Goal: Information Seeking & Learning: Learn about a topic

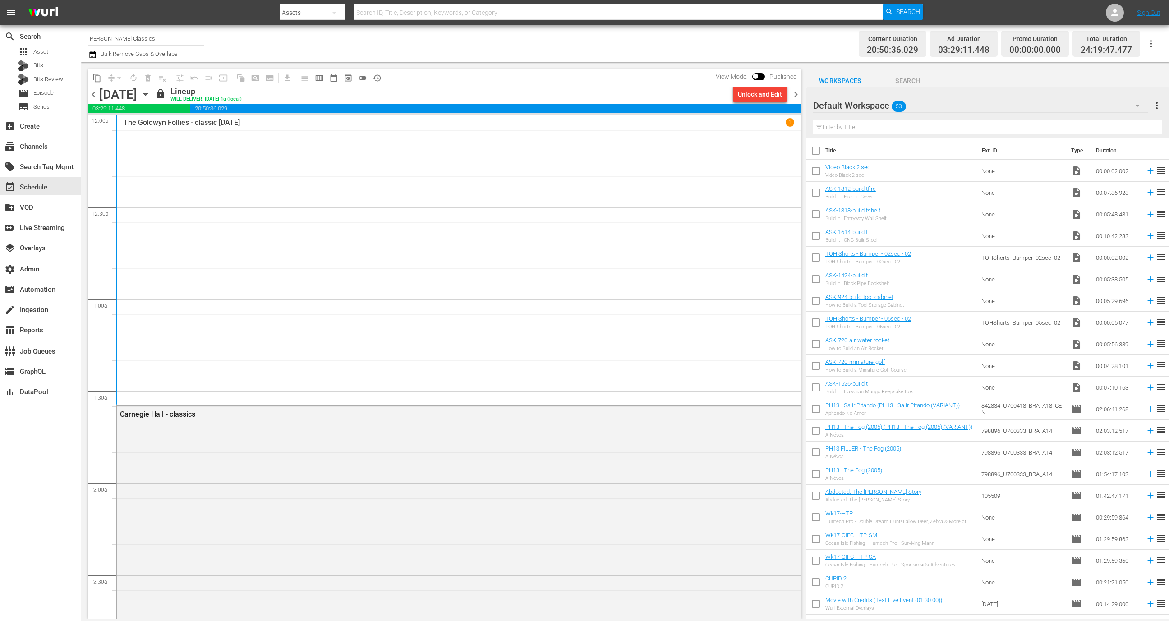
click at [376, 84] on button "history_outlined" at bounding box center [377, 78] width 14 height 14
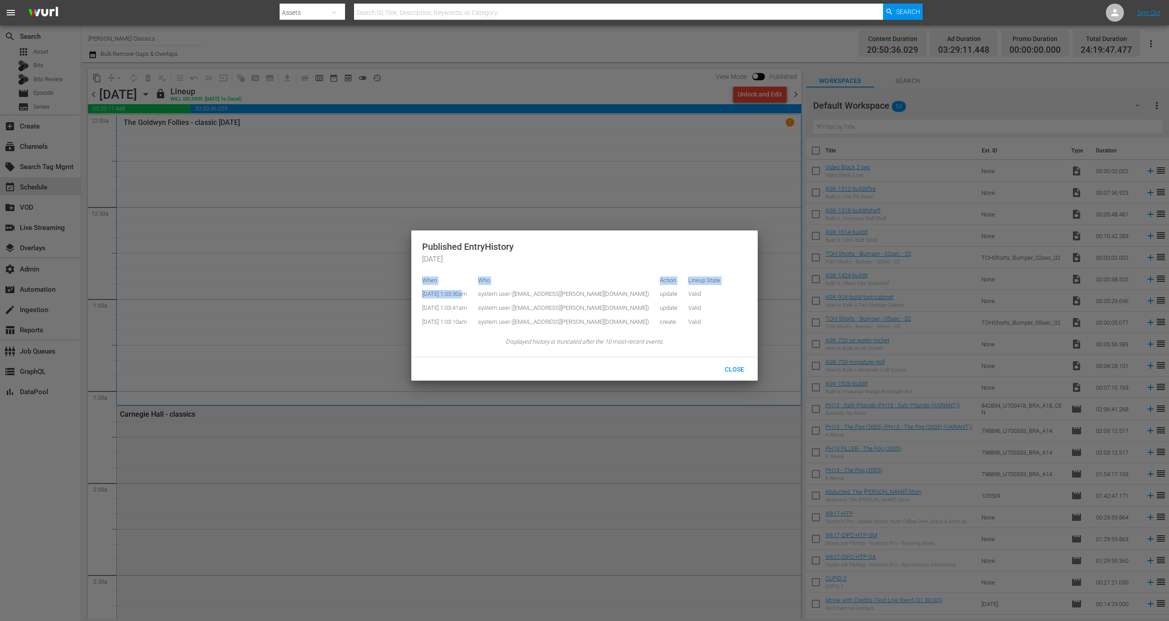
drag, startPoint x: 463, startPoint y: 293, endPoint x: 419, endPoint y: 294, distance: 43.7
click at [419, 294] on div "Published Entry History 2025-08-21 When Who Action Lineup State 8/19/25 @ 1:03:…" at bounding box center [584, 293] width 346 height 127
click at [426, 295] on td "8/19/25 @ 1:03:30am" at bounding box center [447, 294] width 51 height 14
drag, startPoint x: 421, startPoint y: 294, endPoint x: 446, endPoint y: 294, distance: 25.7
click at [446, 294] on div "Published Entry History 2025-08-21 When Who Action Lineup State 8/19/25 @ 1:03:…" at bounding box center [584, 293] width 346 height 127
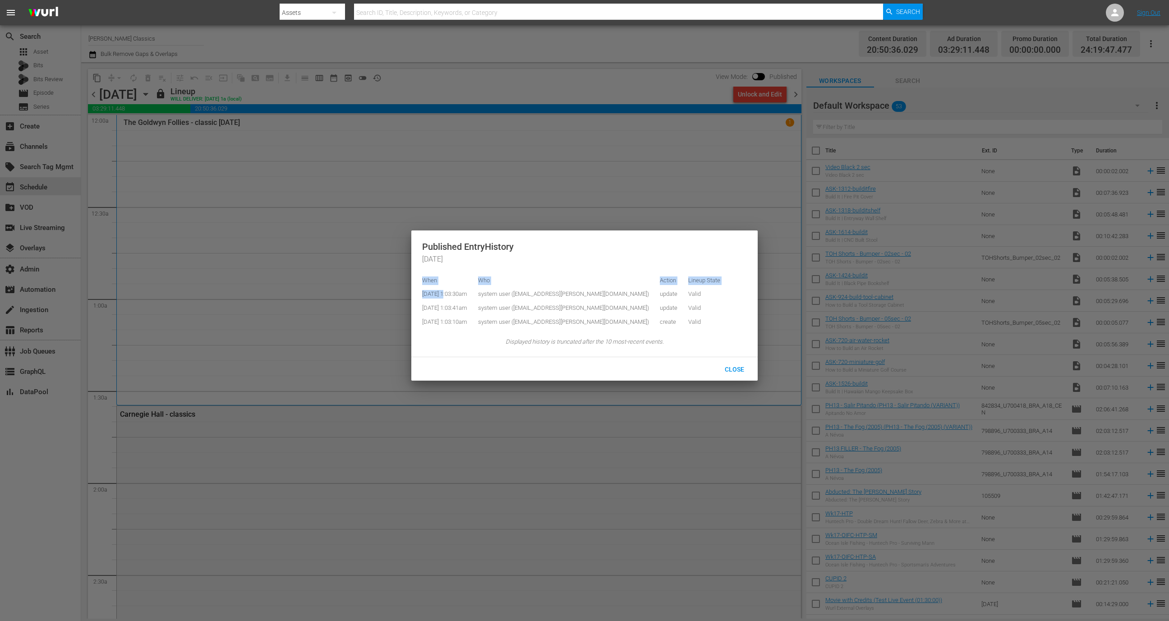
click at [446, 294] on td "8/19/25 @ 1:03:30am" at bounding box center [447, 294] width 51 height 14
drag, startPoint x: 464, startPoint y: 295, endPoint x: 422, endPoint y: 296, distance: 41.5
click at [422, 296] on td "8/19/25 @ 1:03:30am" at bounding box center [447, 294] width 51 height 14
copy td "8/19/25 @ 1:03:"
click at [363, 454] on div at bounding box center [584, 310] width 1169 height 621
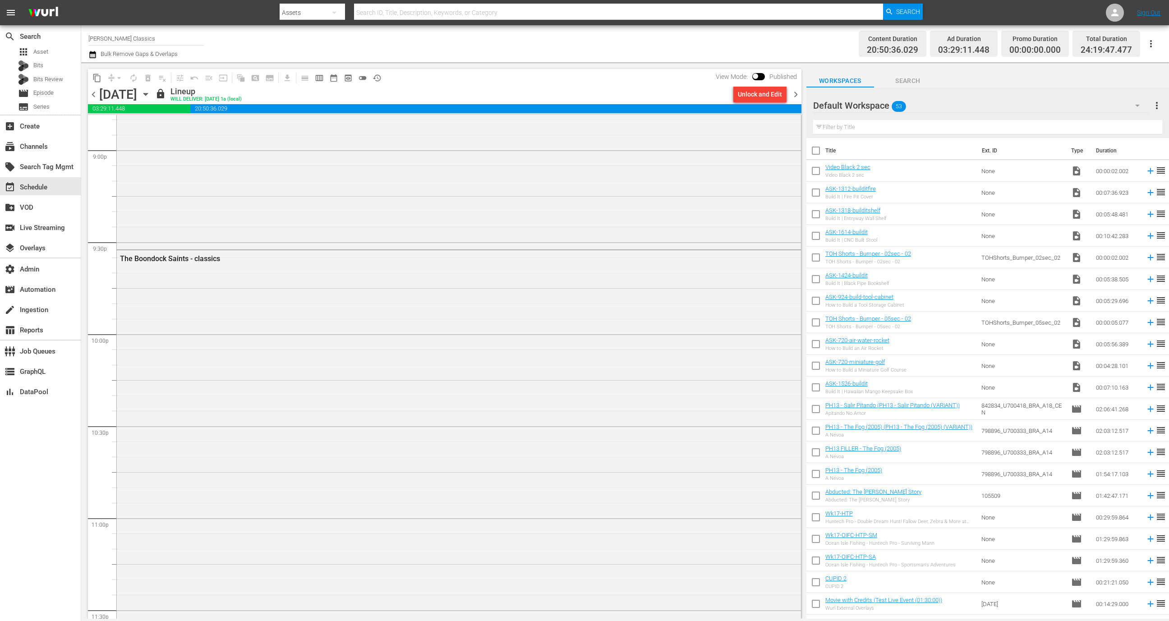
scroll to position [4262, 0]
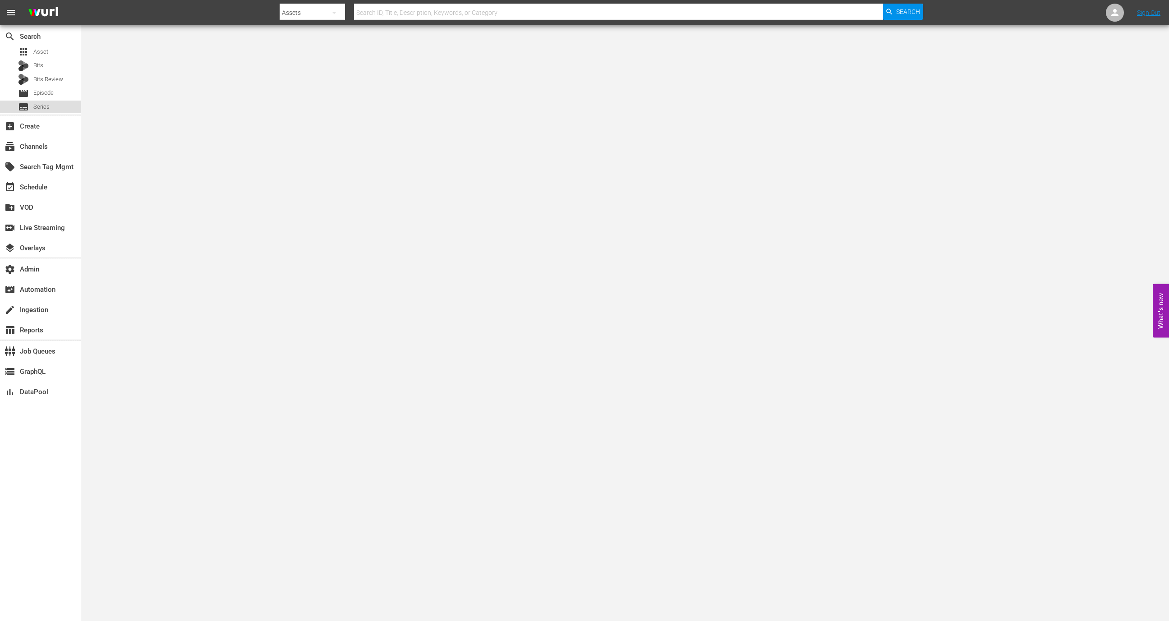
click at [54, 109] on div "subtitles Series" at bounding box center [40, 107] width 81 height 13
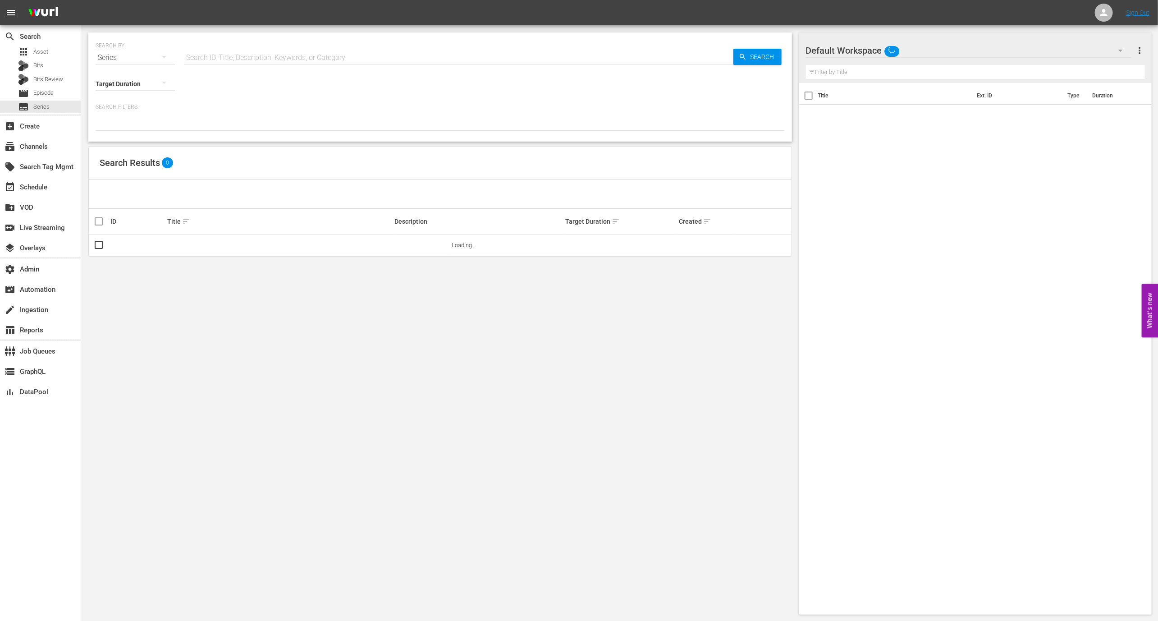
click at [202, 55] on input "text" at bounding box center [459, 58] width 550 height 22
paste input "56793886"
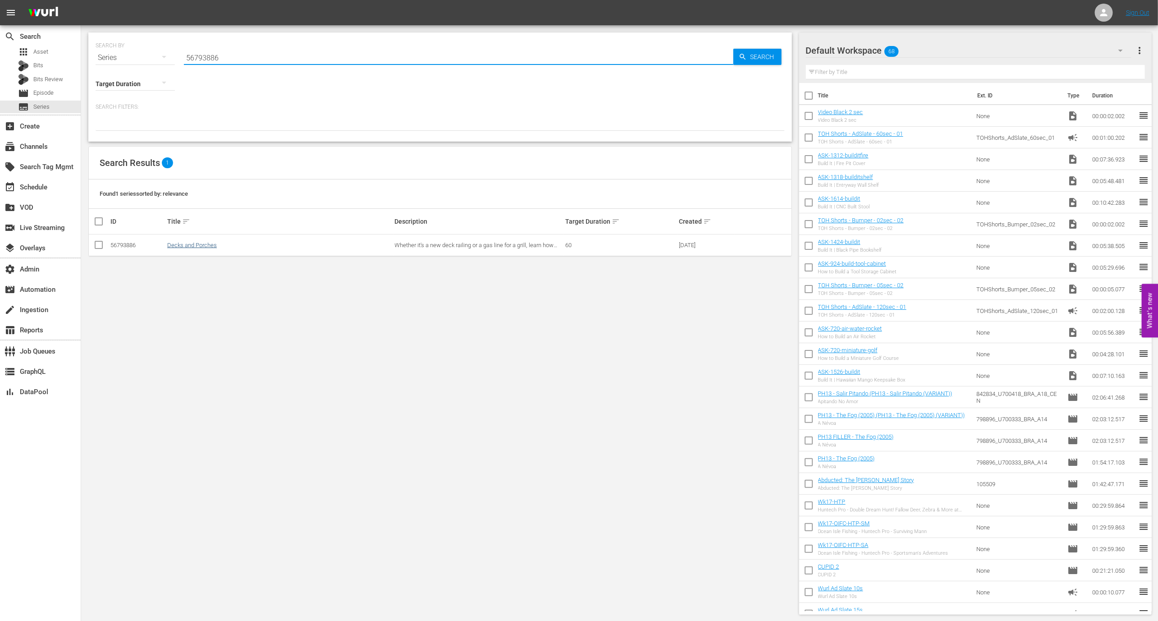
type input "56793886"
click at [188, 243] on link "Decks and Porches" at bounding box center [192, 245] width 50 height 7
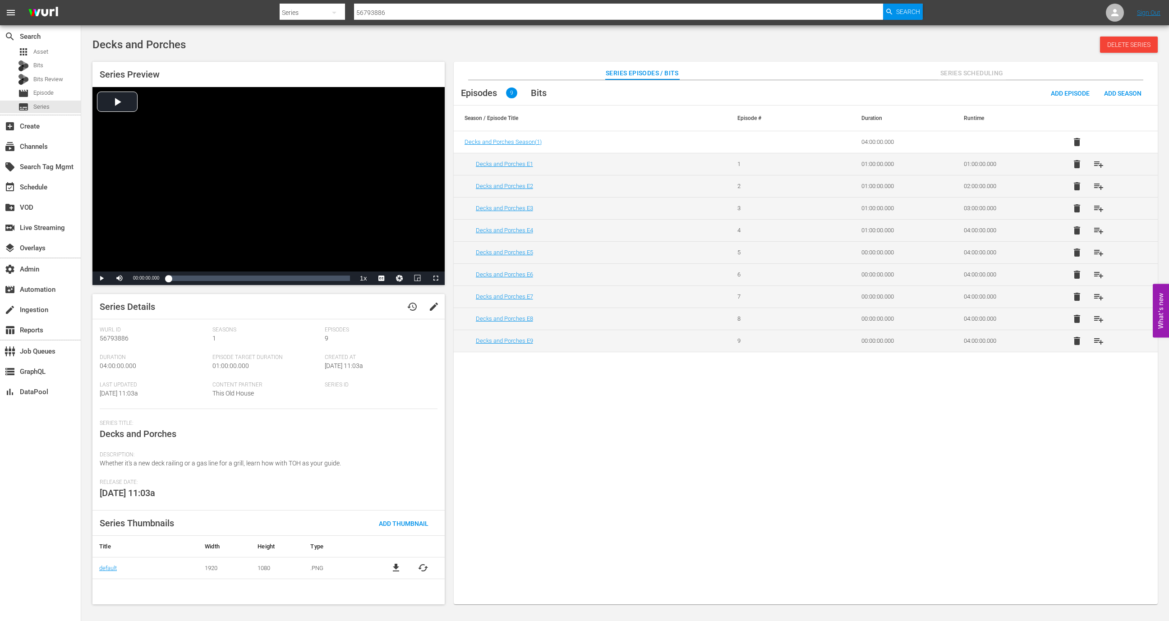
click at [507, 158] on td "Decks and Porches E1" at bounding box center [590, 164] width 273 height 22
click at [507, 163] on link "Decks and Porches E1" at bounding box center [504, 164] width 57 height 7
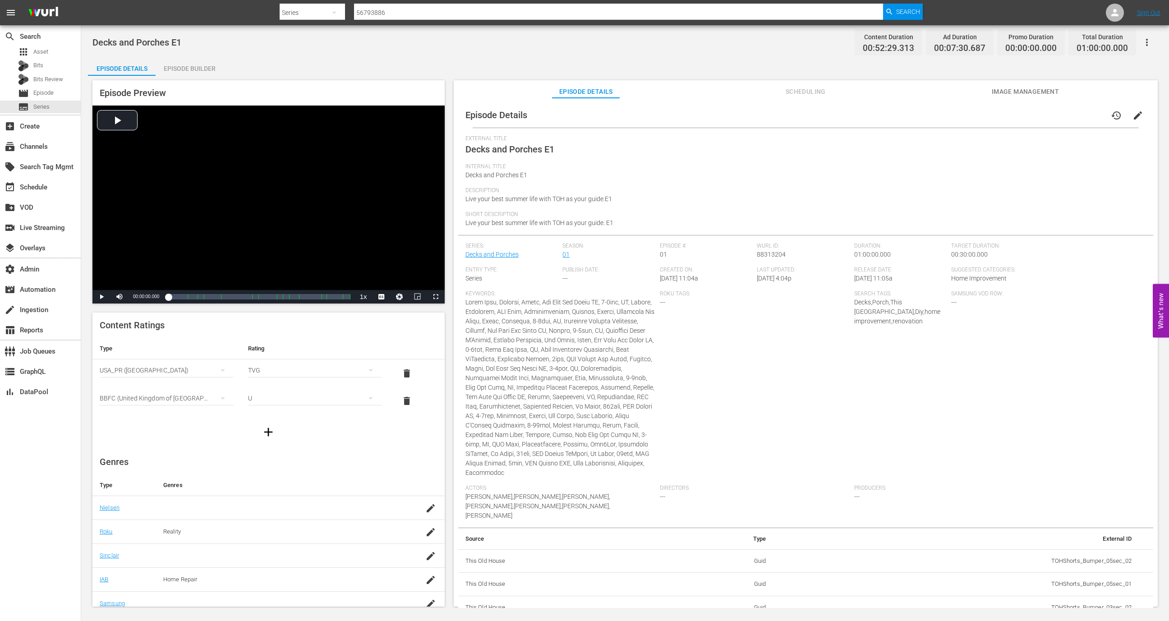
scroll to position [22, 0]
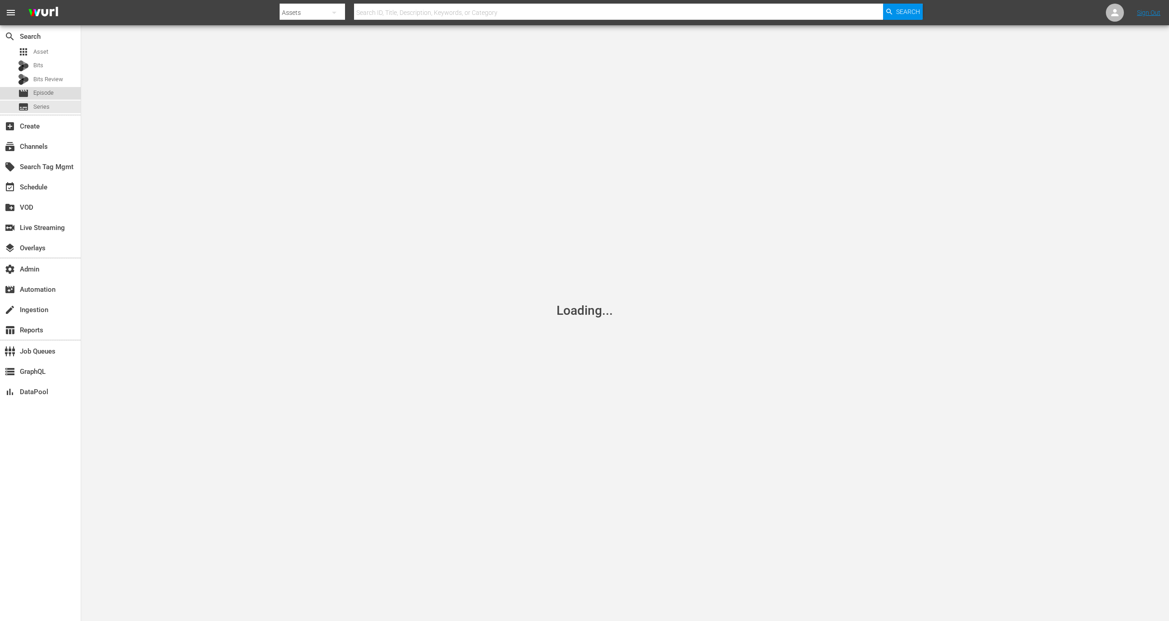
click at [51, 89] on span "Episode" at bounding box center [43, 92] width 20 height 9
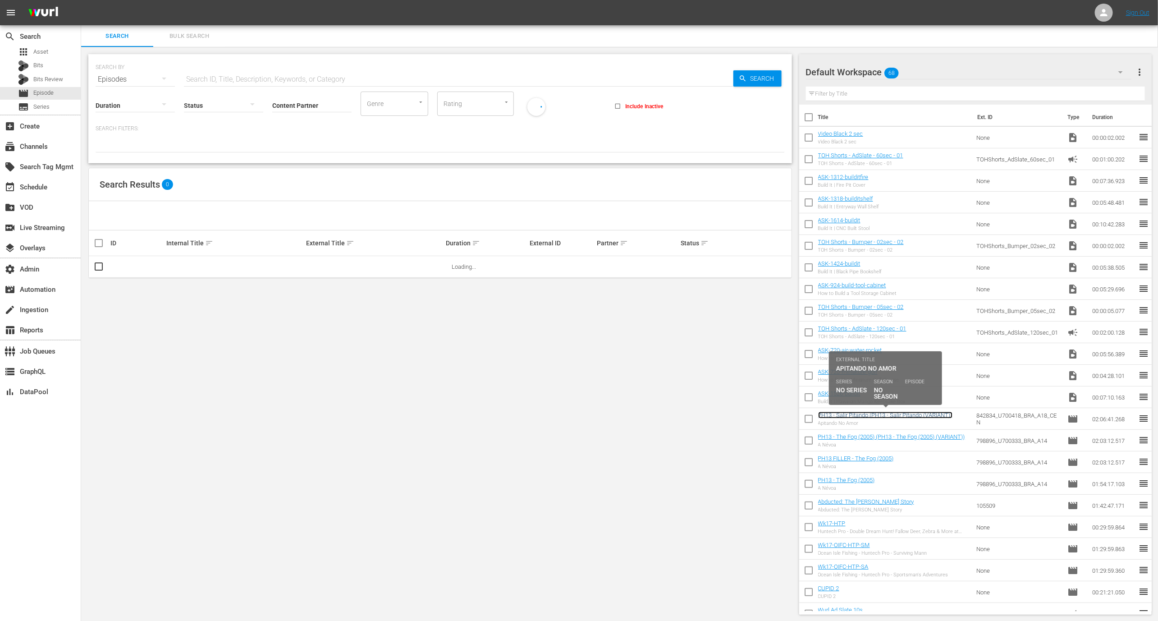
click at [860, 416] on link "PH13 - Salir Pitando (PH13 - Salir Pitando (VARIANT))" at bounding box center [885, 415] width 134 height 7
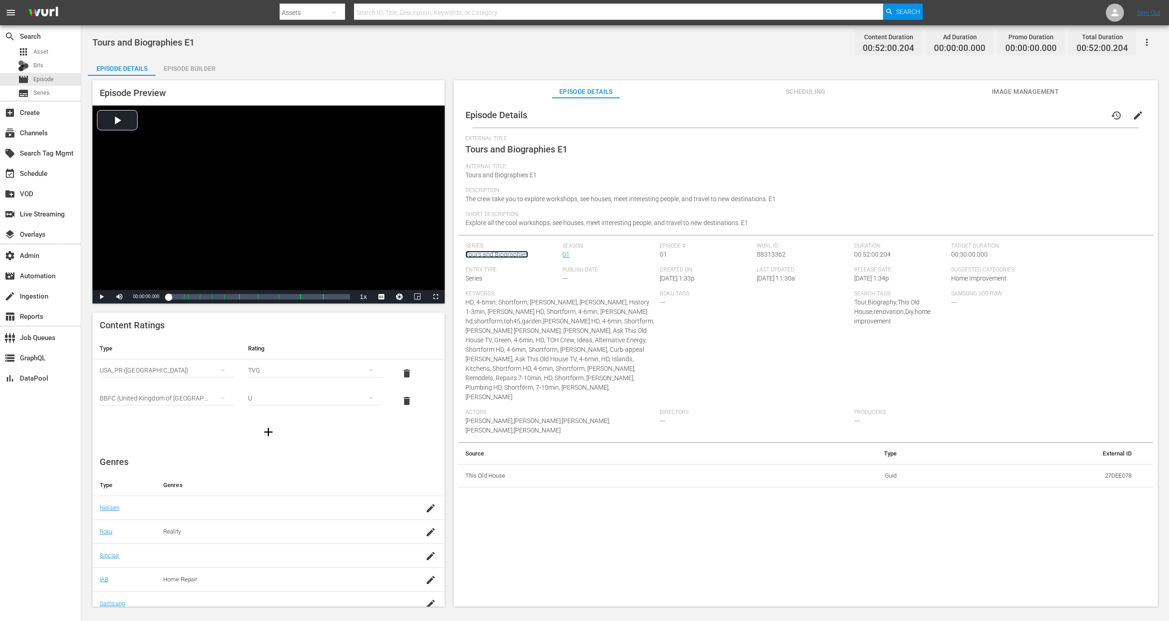
click at [491, 257] on link "Tours and Biographies" at bounding box center [496, 254] width 63 height 7
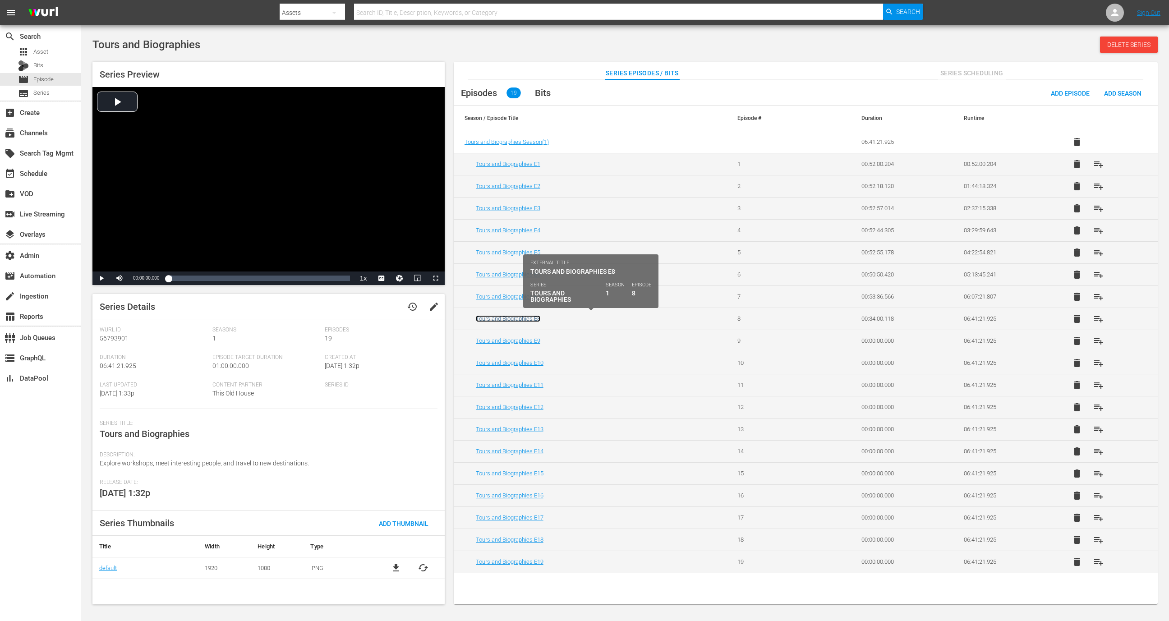
click at [509, 318] on link "Tours and Biographies E8" at bounding box center [508, 318] width 64 height 7
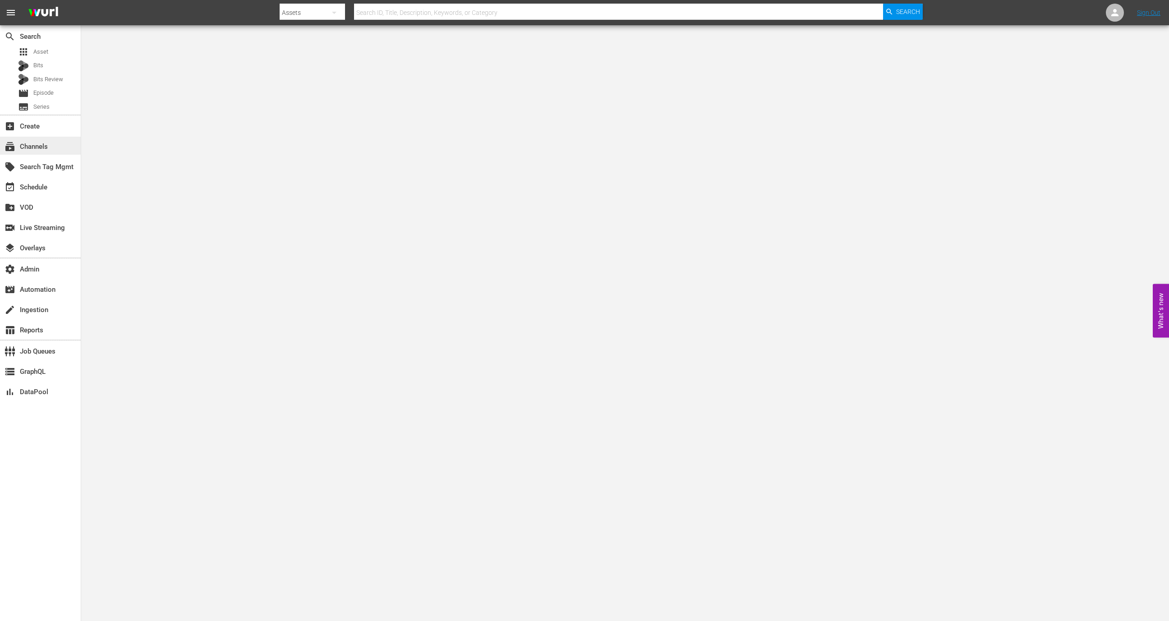
click at [68, 146] on div "subscriptions Channels" at bounding box center [40, 146] width 81 height 18
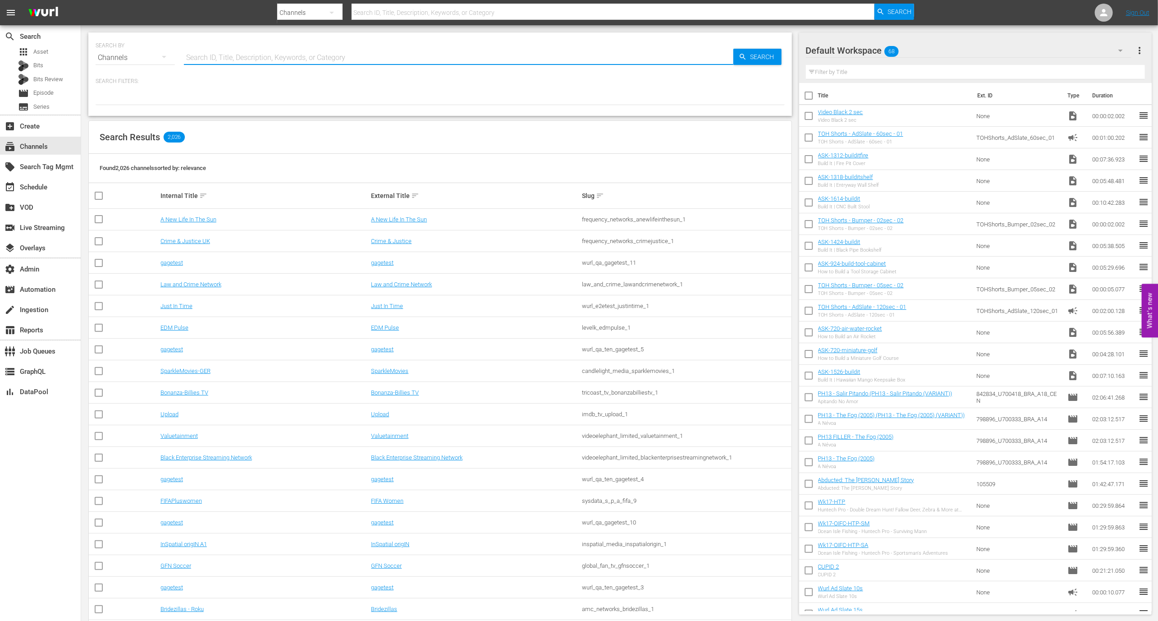
click at [197, 54] on input "text" at bounding box center [459, 58] width 550 height 22
type input "amc"
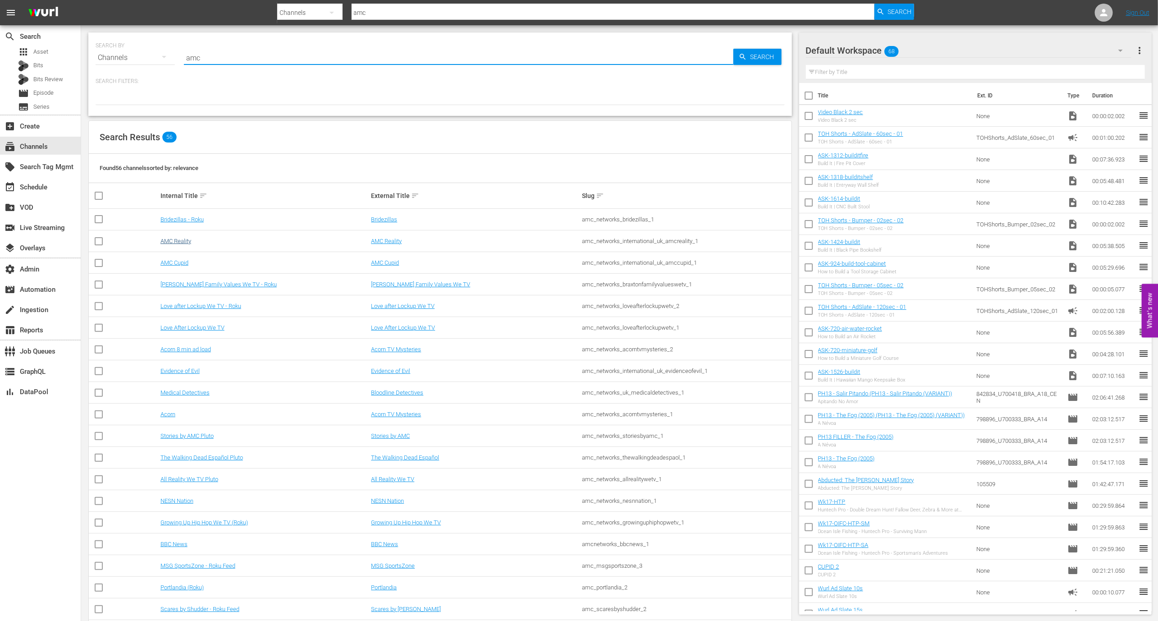
type input "amc"
click at [181, 243] on link "AMC Reality" at bounding box center [176, 241] width 31 height 7
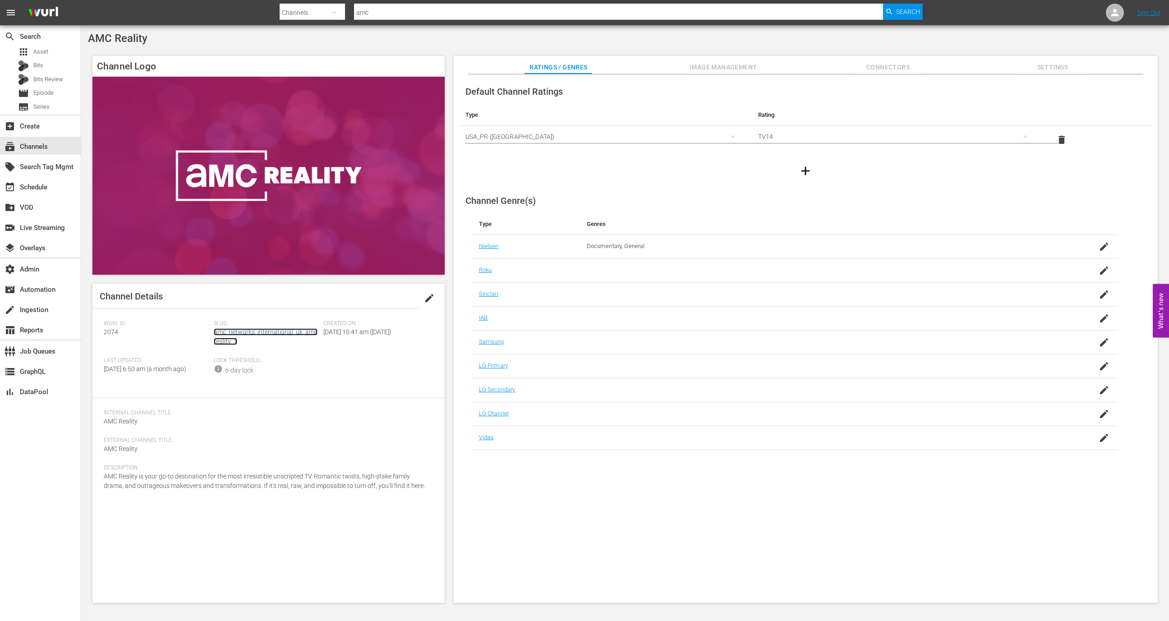
click at [249, 331] on link "amc_networks_international_uk_amcreality_1" at bounding box center [266, 336] width 104 height 17
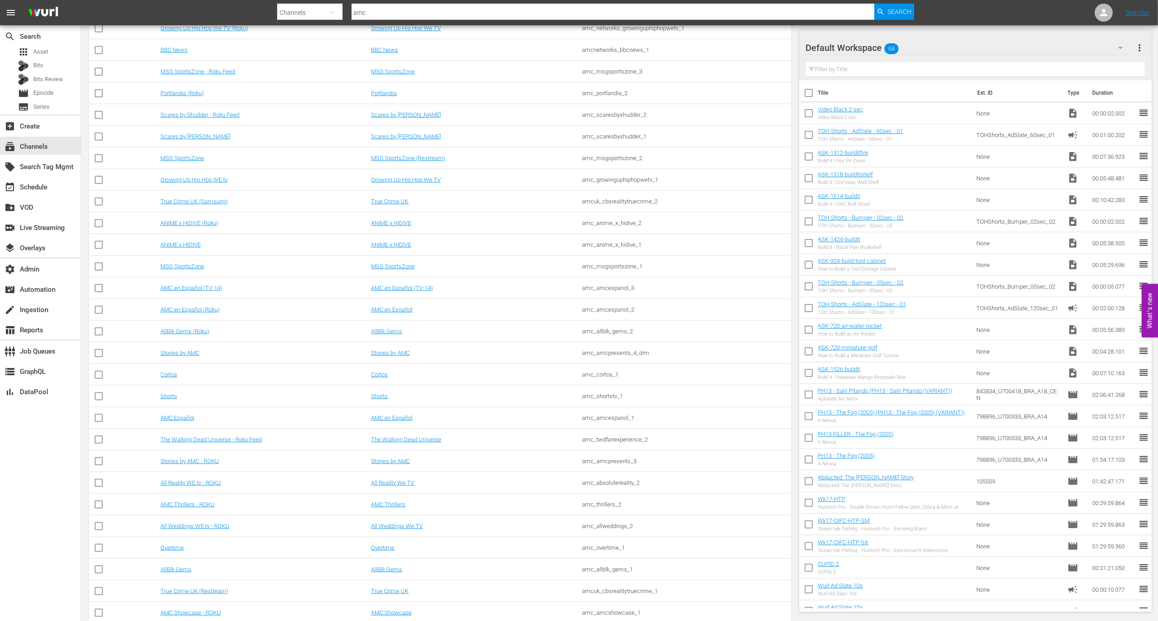
scroll to position [479, 0]
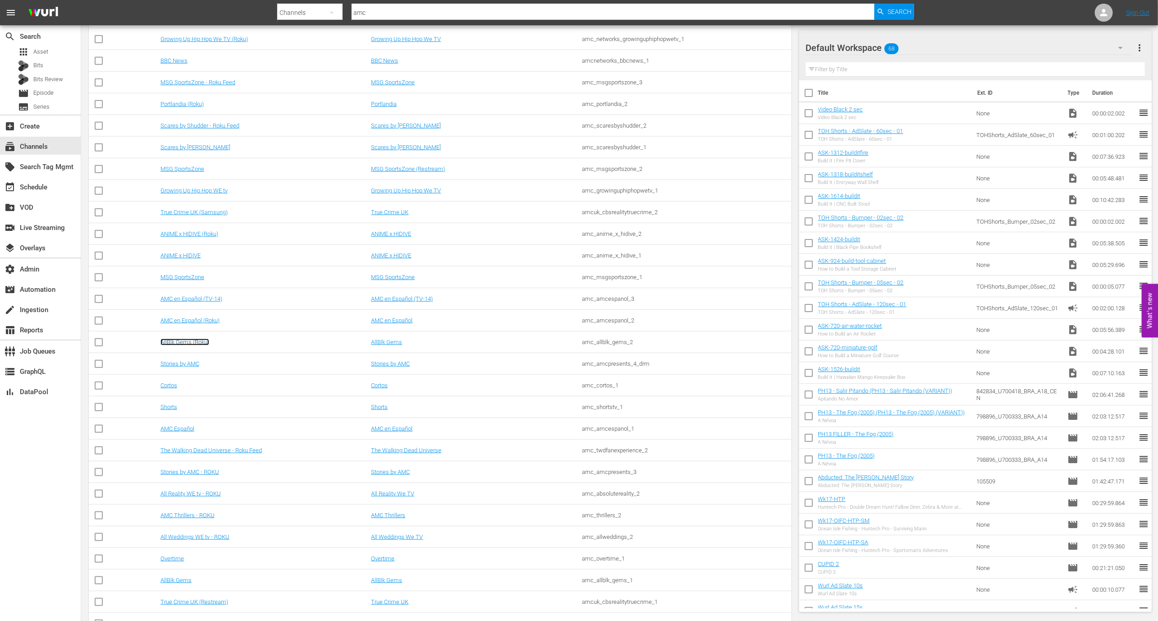
click at [203, 341] on link "AllBlk Gems (Roku)" at bounding box center [185, 342] width 49 height 7
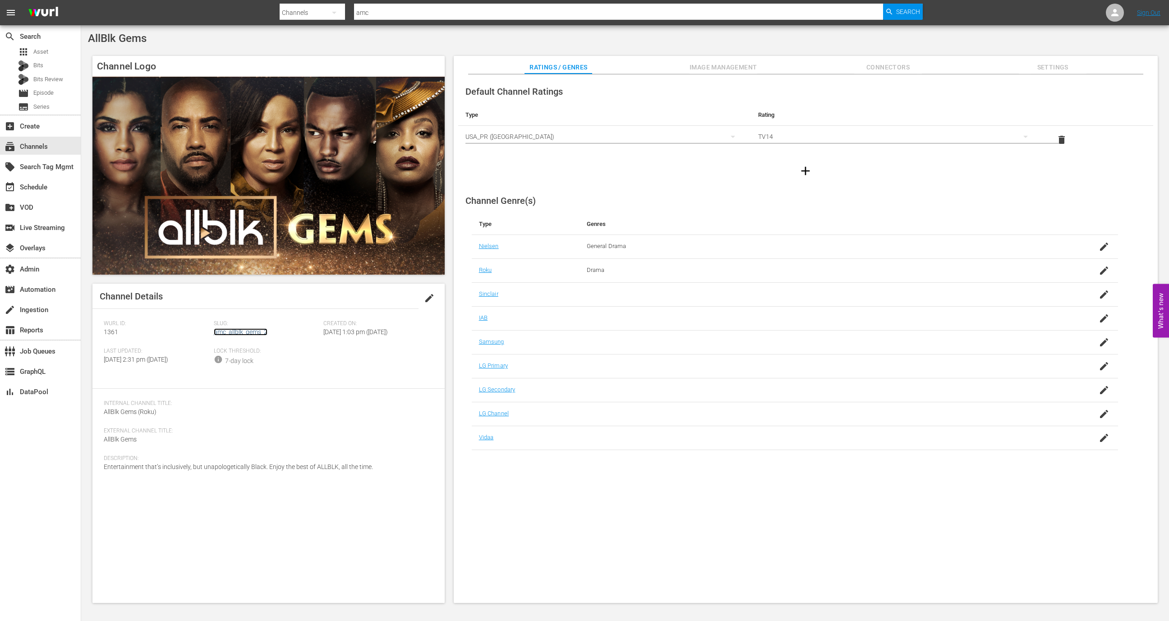
click at [255, 334] on link "amc_allblk_gems_2" at bounding box center [241, 331] width 54 height 7
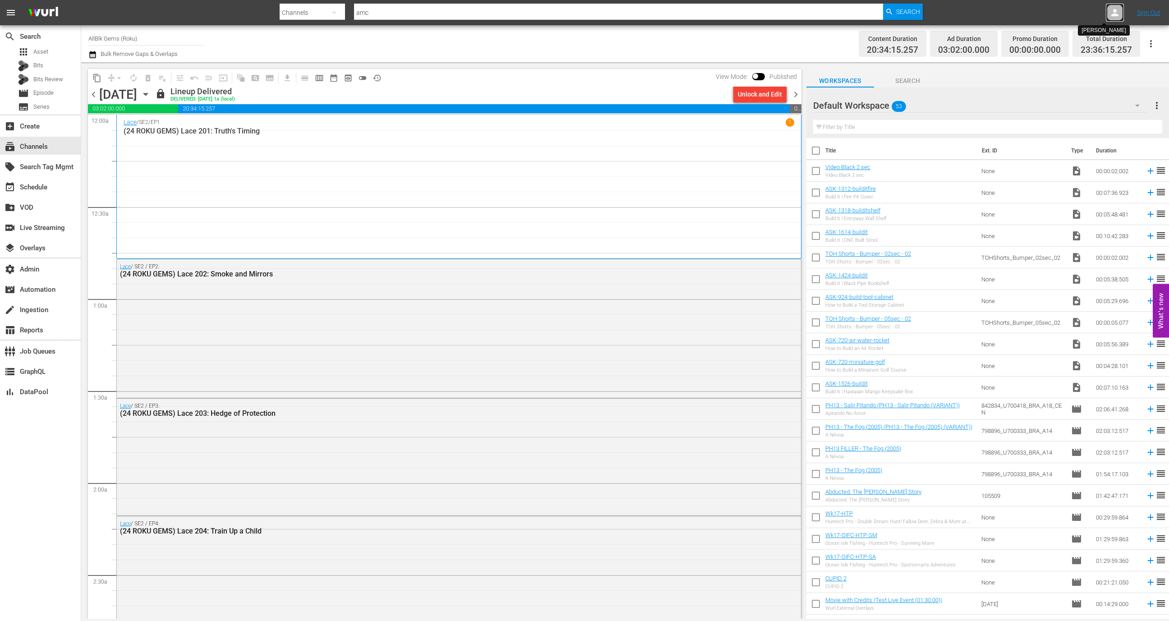
click at [1123, 12] on div at bounding box center [1115, 13] width 18 height 18
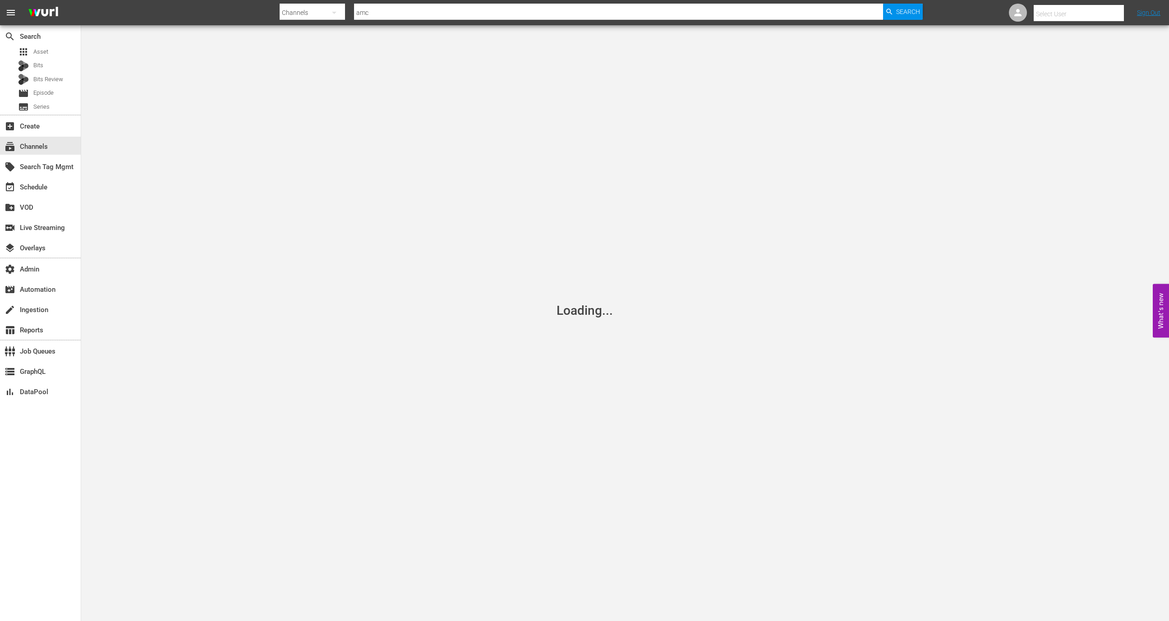
click at [1100, 12] on input "text" at bounding box center [1090, 14] width 115 height 22
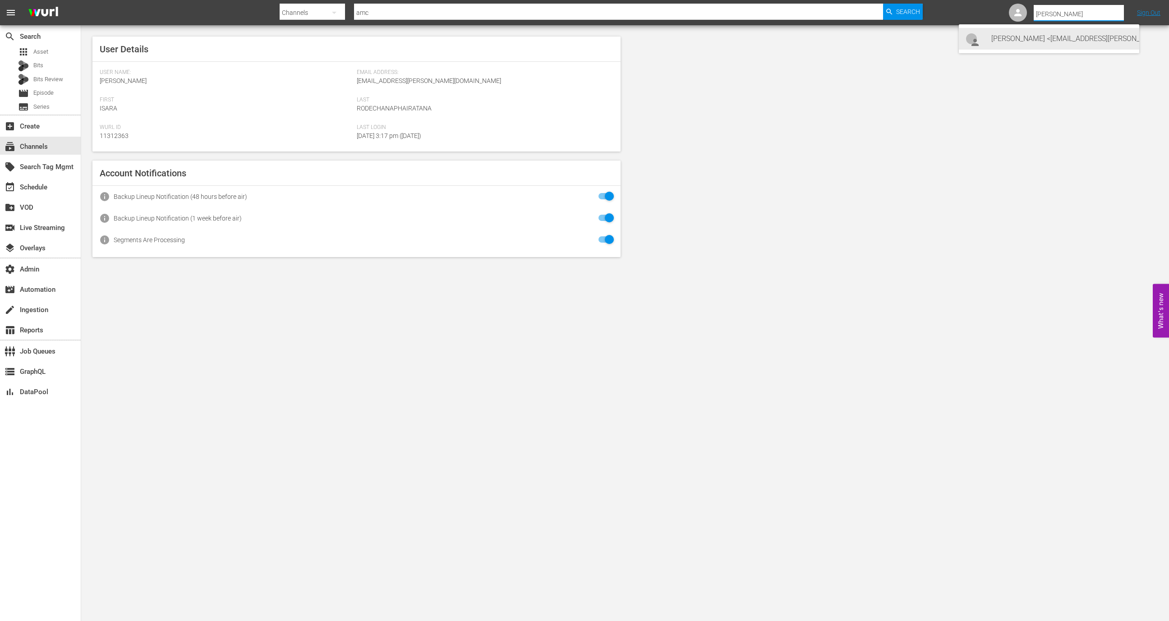
click at [1059, 37] on div "[PERSON_NAME] <[EMAIL_ADDRESS][PERSON_NAME][DOMAIN_NAME]>" at bounding box center [1061, 39] width 141 height 22
type input "[PERSON_NAME] (11313757)"
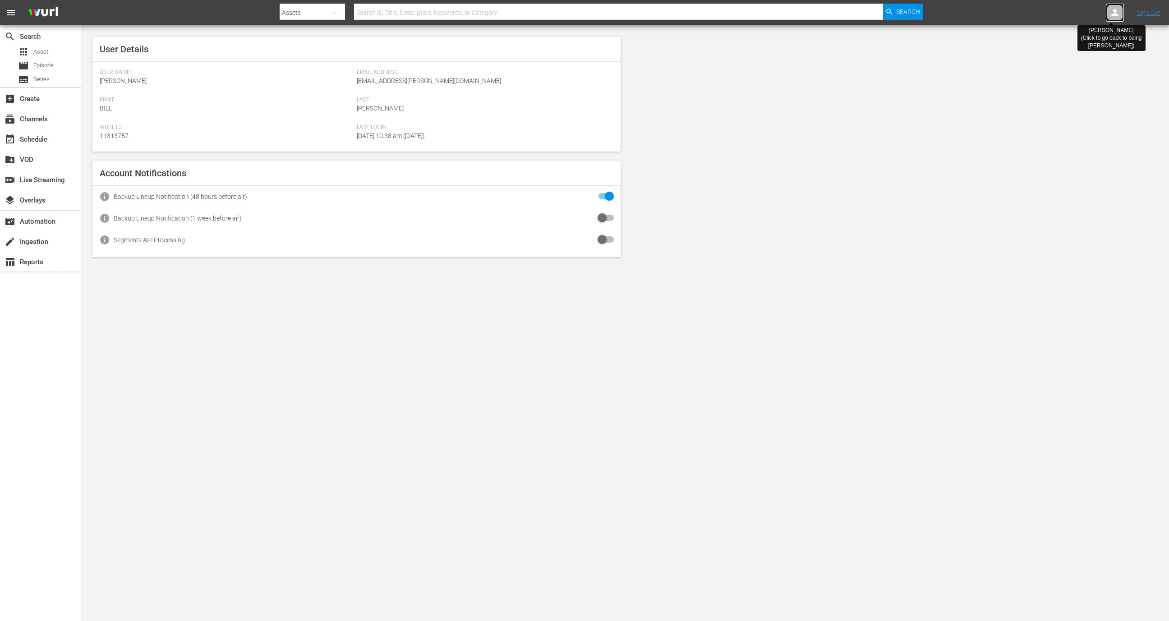
click at [1107, 9] on div at bounding box center [1115, 13] width 18 height 18
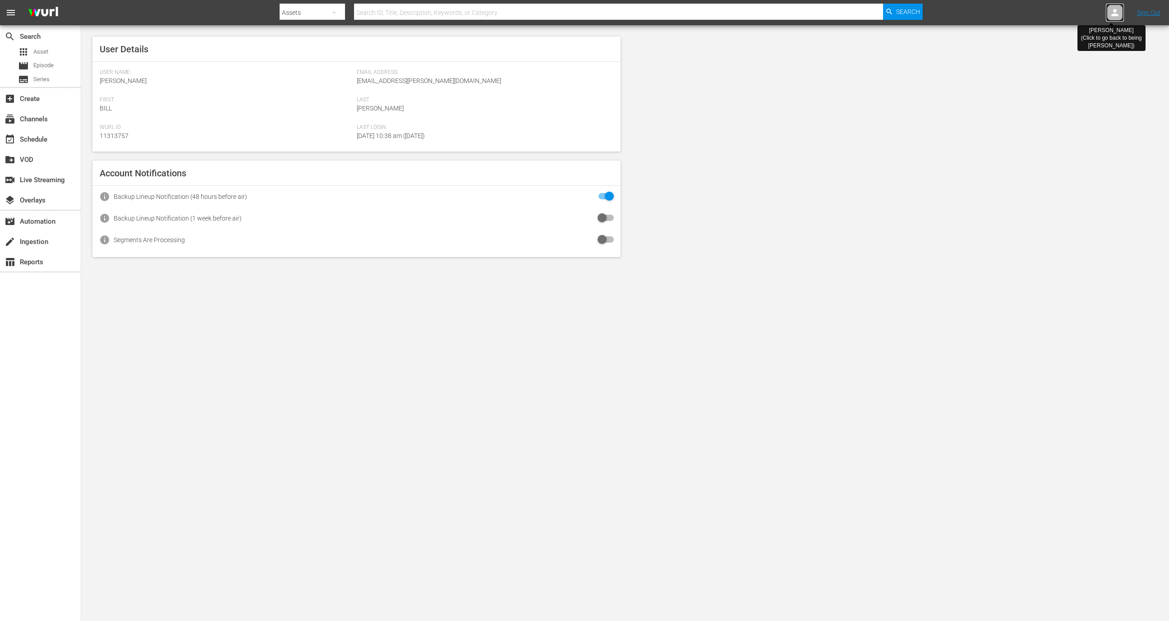
click at [1107, 9] on div at bounding box center [1115, 13] width 18 height 18
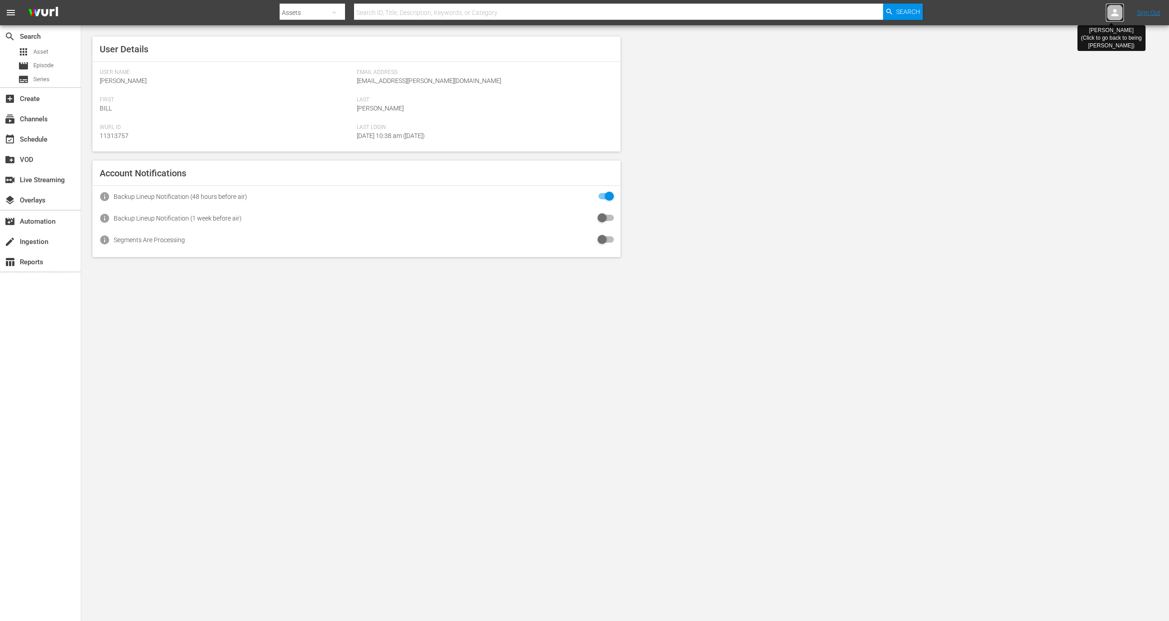
click at [1107, 9] on div at bounding box center [1115, 13] width 18 height 18
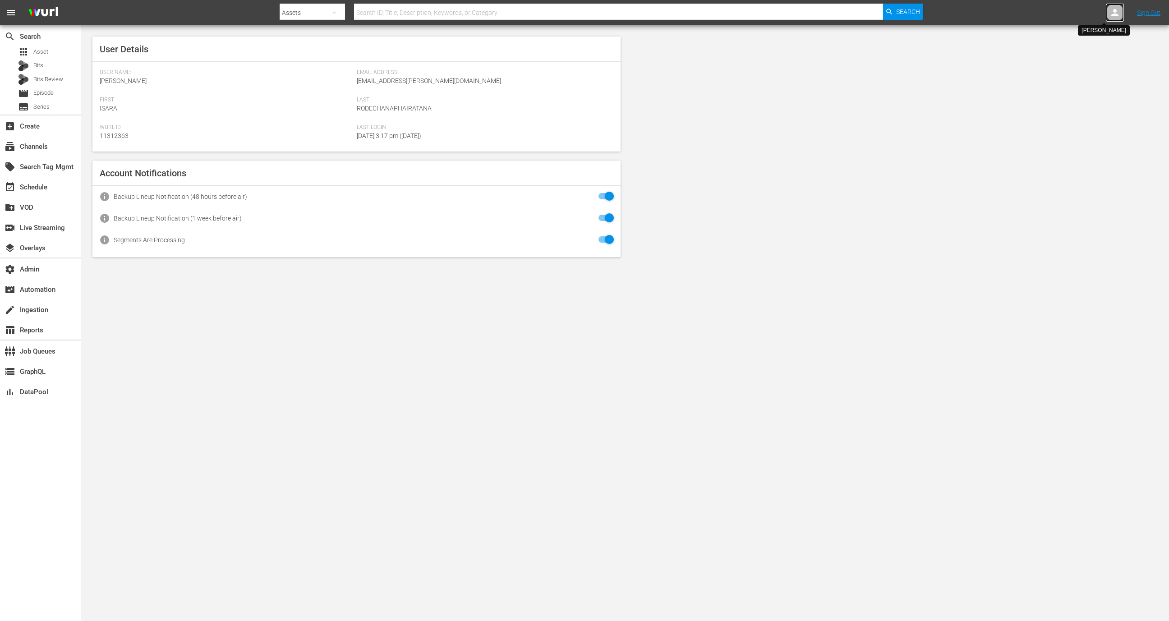
click at [1109, 16] on icon at bounding box center [1114, 12] width 11 height 11
click at [1109, 16] on input "text" at bounding box center [1090, 14] width 115 height 22
click at [1096, 45] on div "[PERSON_NAME] <[EMAIL_ADDRESS][PERSON_NAME][DOMAIN_NAME]>" at bounding box center [1061, 39] width 141 height 22
type input "Bill Watts (11313757)"
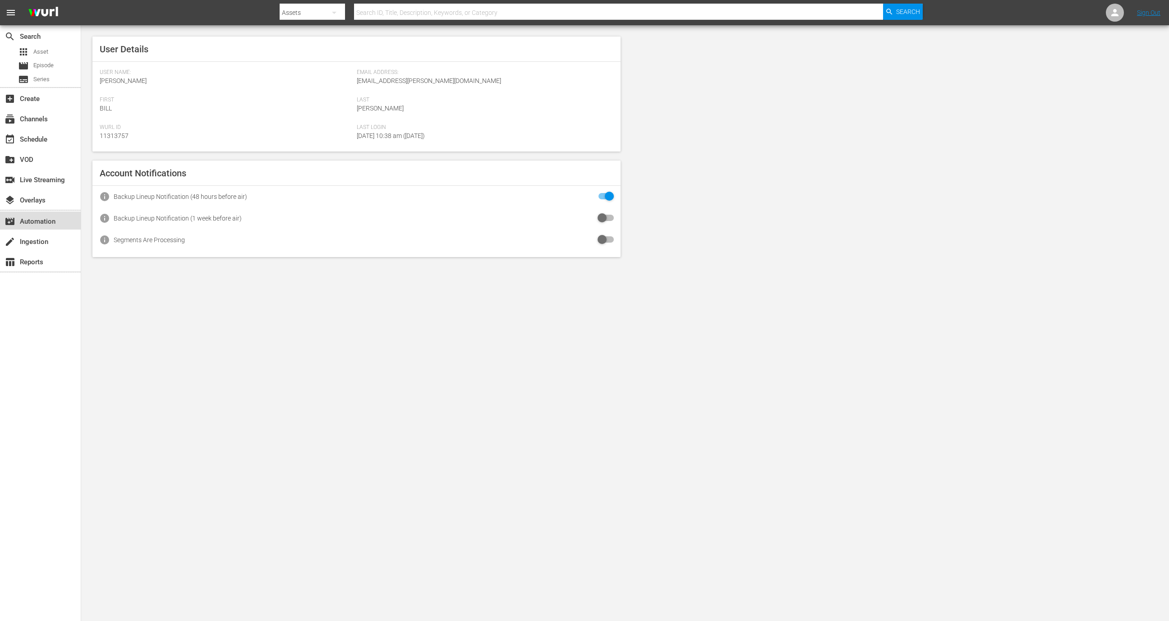
click at [60, 214] on div "movie_filter Automation" at bounding box center [40, 220] width 81 height 18
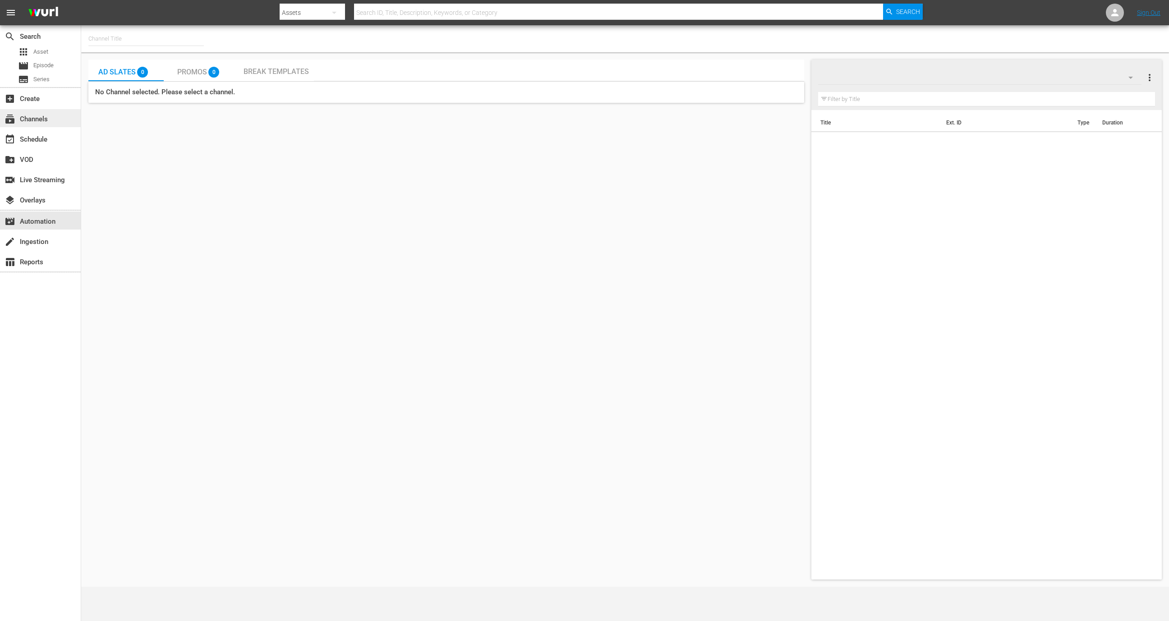
click at [56, 111] on div "subscriptions Channels" at bounding box center [40, 118] width 81 height 18
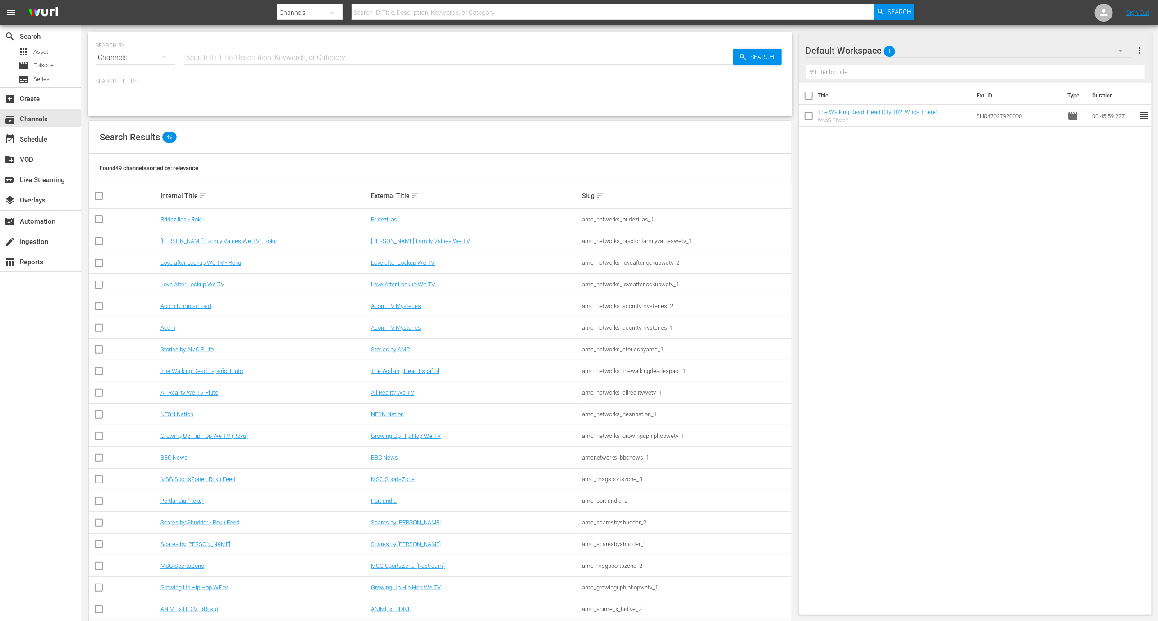
scroll to position [58, 0]
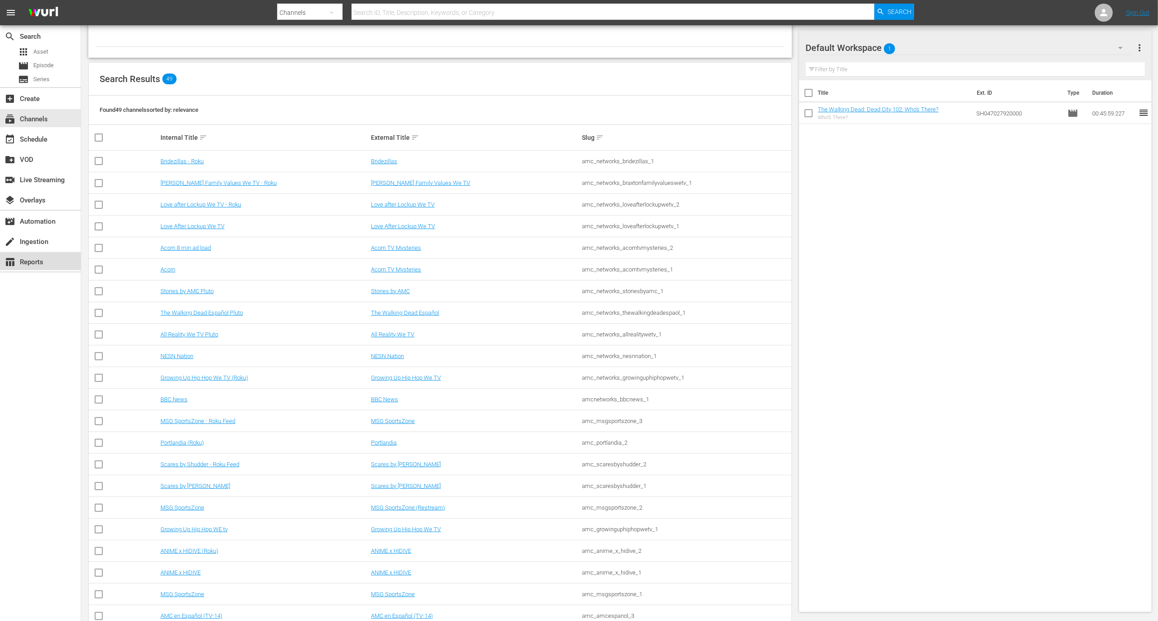
click at [52, 261] on div "table_chart Reports" at bounding box center [40, 261] width 81 height 18
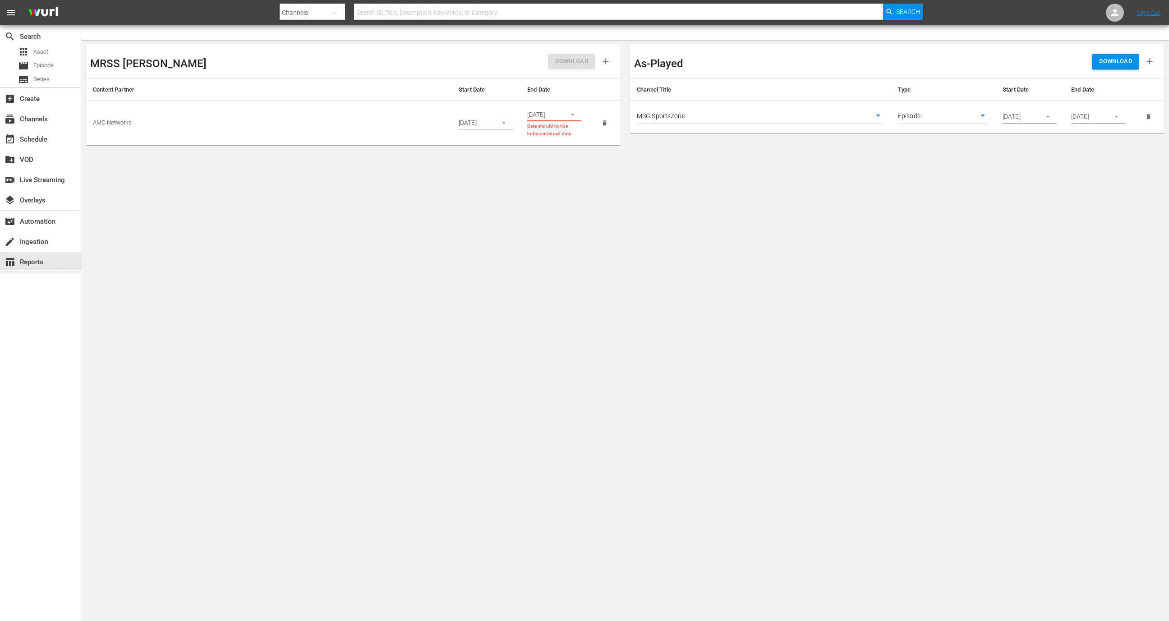
click at [800, 115] on body "menu Search By Channels Search ID, Title, Description, Keywords, or Category Se…" at bounding box center [584, 310] width 1169 height 621
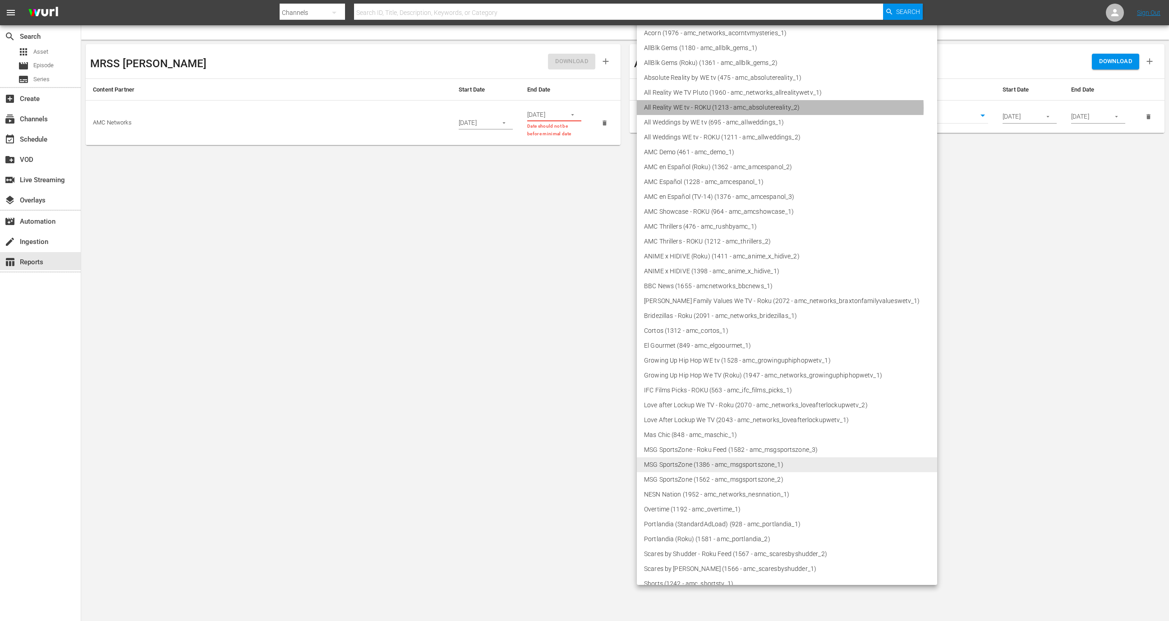
click at [780, 108] on li "All Reality WE tv - ROKU (1213 - amc_absolutereality_2)" at bounding box center [787, 107] width 300 height 15
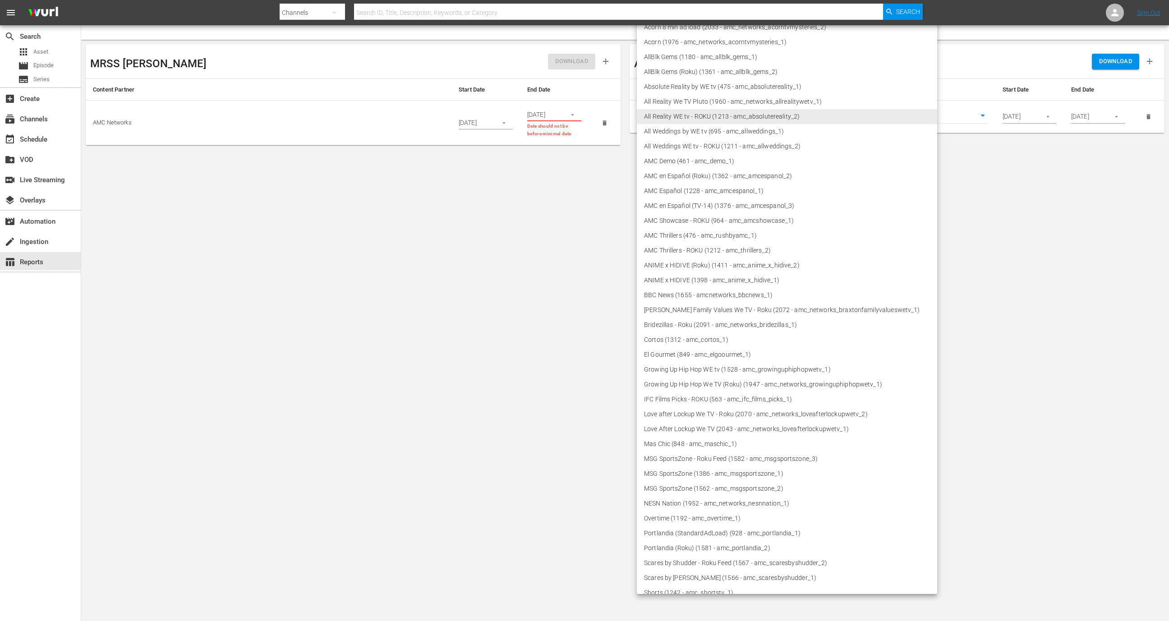
click at [781, 122] on body "menu Search By Channels Search ID, Title, Description, Keywords, or Category Se…" at bounding box center [584, 310] width 1169 height 621
click at [764, 57] on li "AllBlk Gems (1180 - amc_allblk_gems_1)" at bounding box center [787, 57] width 300 height 15
type input "1180"
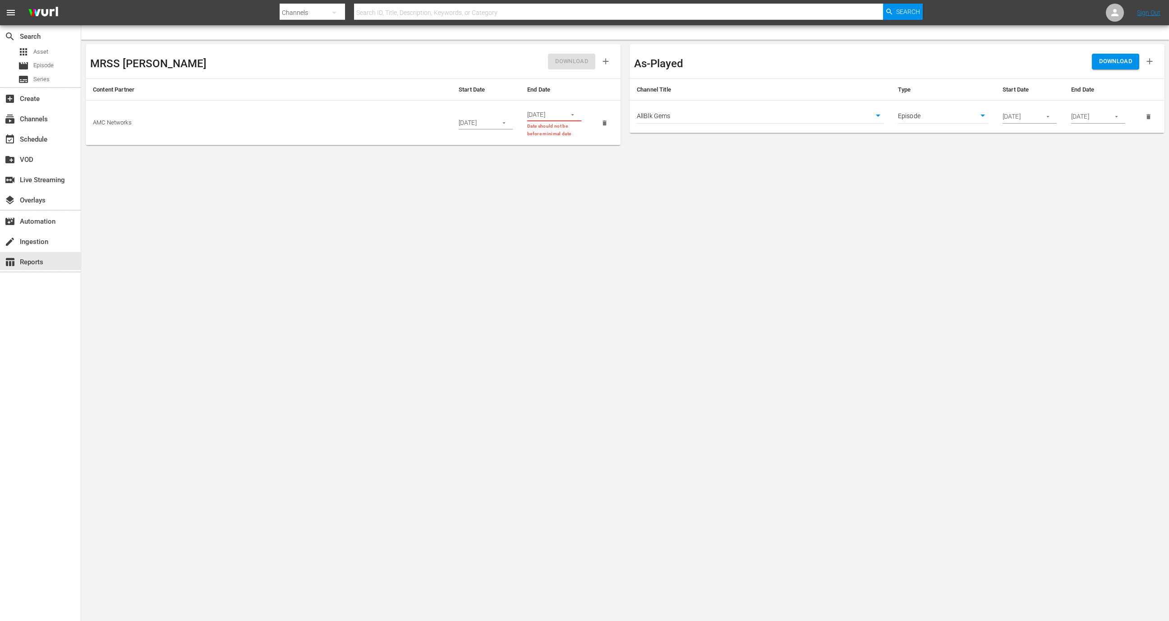
click at [911, 109] on td "Episode episode" at bounding box center [943, 117] width 105 height 32
click at [913, 115] on body "menu Search By Channels Search ID, Title, Description, Keywords, or Category Se…" at bounding box center [584, 310] width 1169 height 621
click at [919, 99] on li "Asset" at bounding box center [943, 101] width 90 height 15
type input "asset"
click at [1109, 64] on span "DOWNLOAD" at bounding box center [1115, 61] width 33 height 10
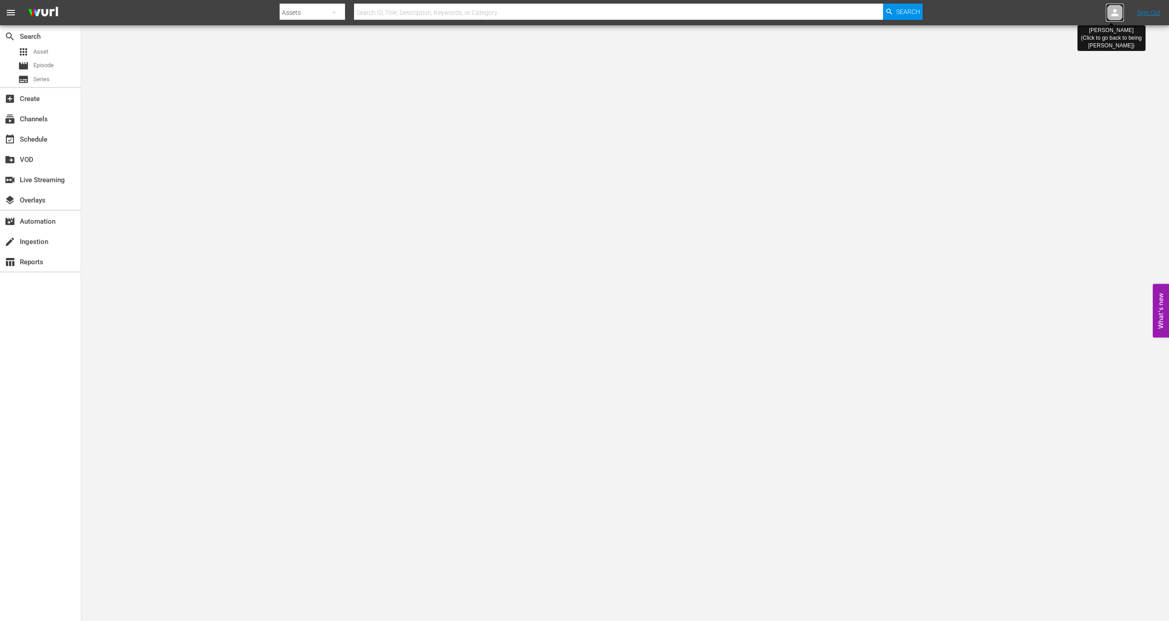
click at [1116, 18] on div at bounding box center [1115, 13] width 18 height 18
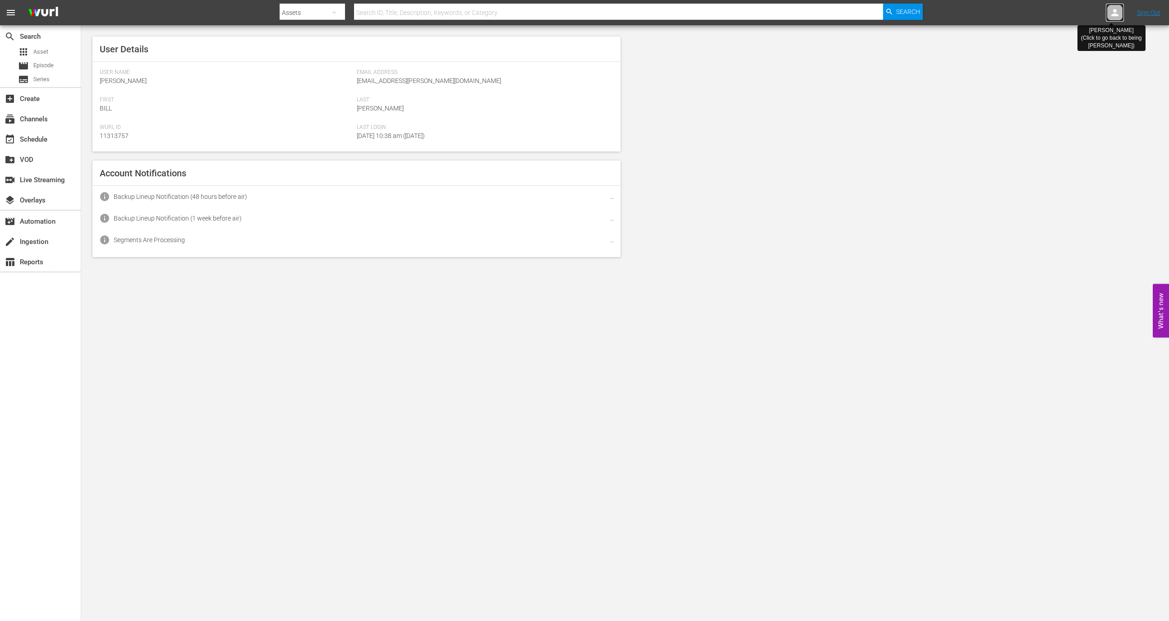
click at [1116, 18] on div at bounding box center [1115, 13] width 18 height 18
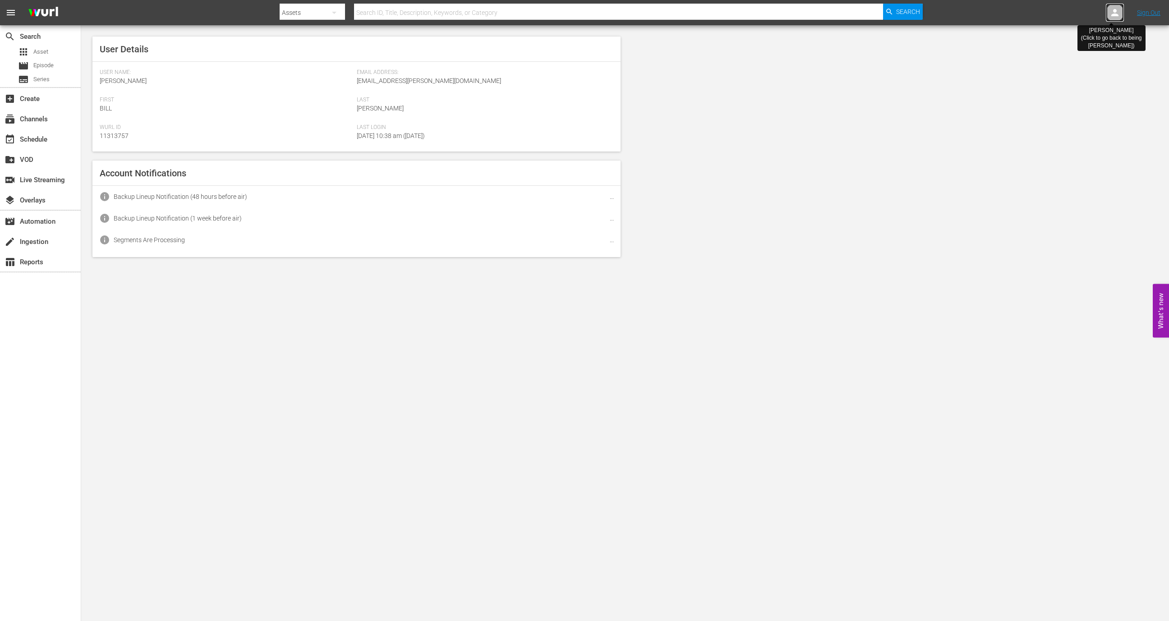
click at [1116, 18] on div at bounding box center [1115, 13] width 18 height 18
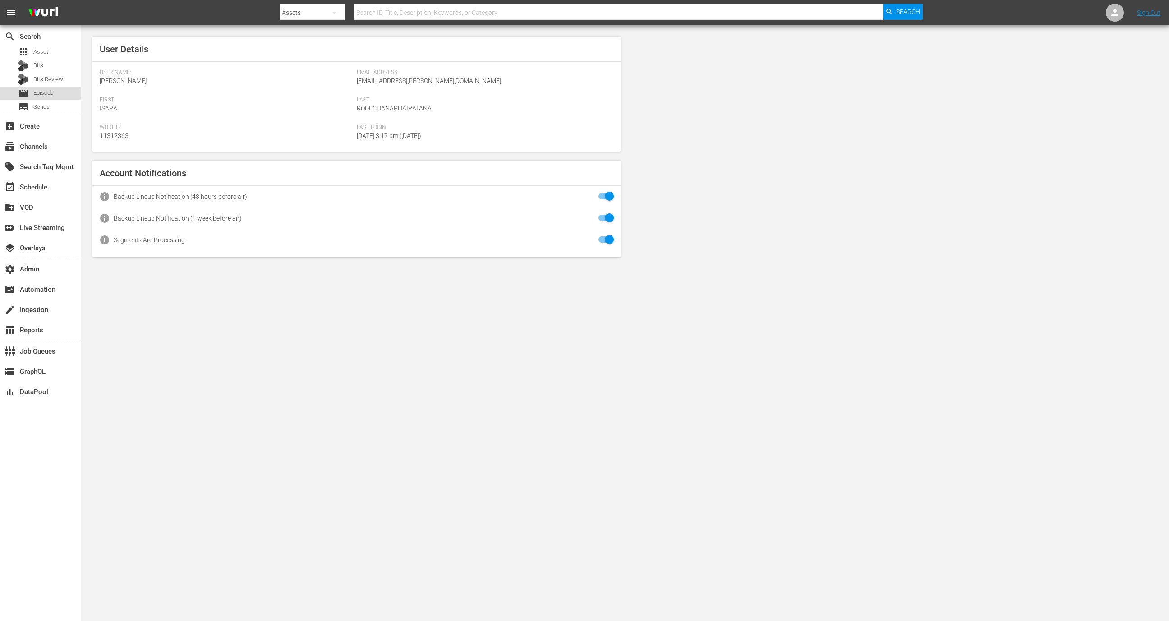
click at [31, 89] on div "movie Episode" at bounding box center [36, 93] width 36 height 13
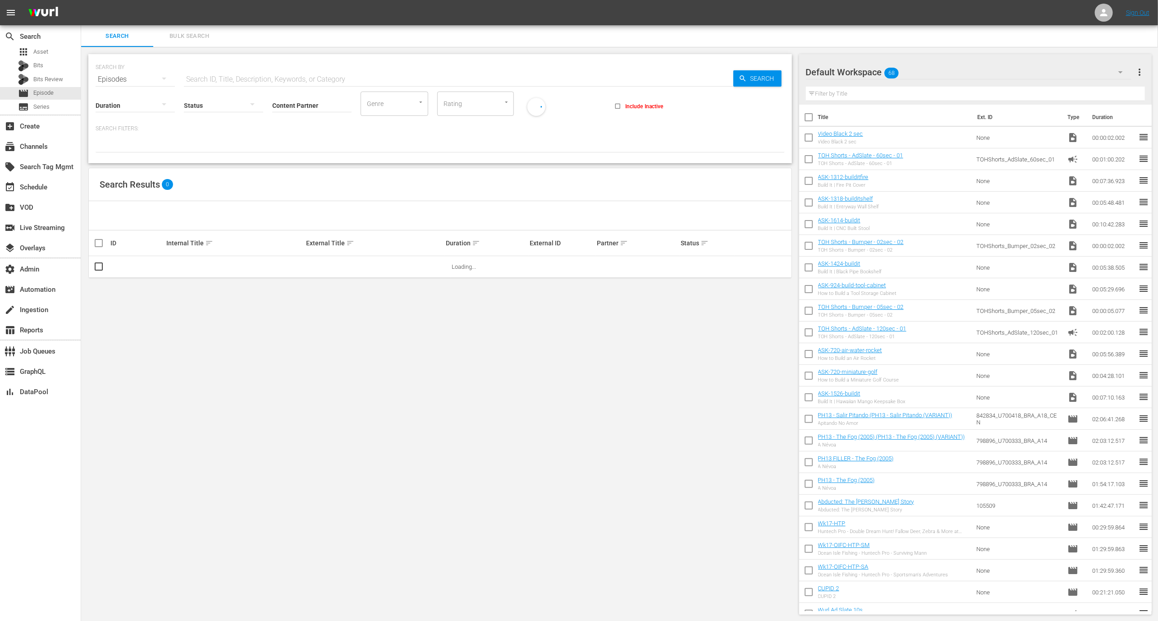
click at [192, 75] on input "text" at bounding box center [459, 80] width 550 height 22
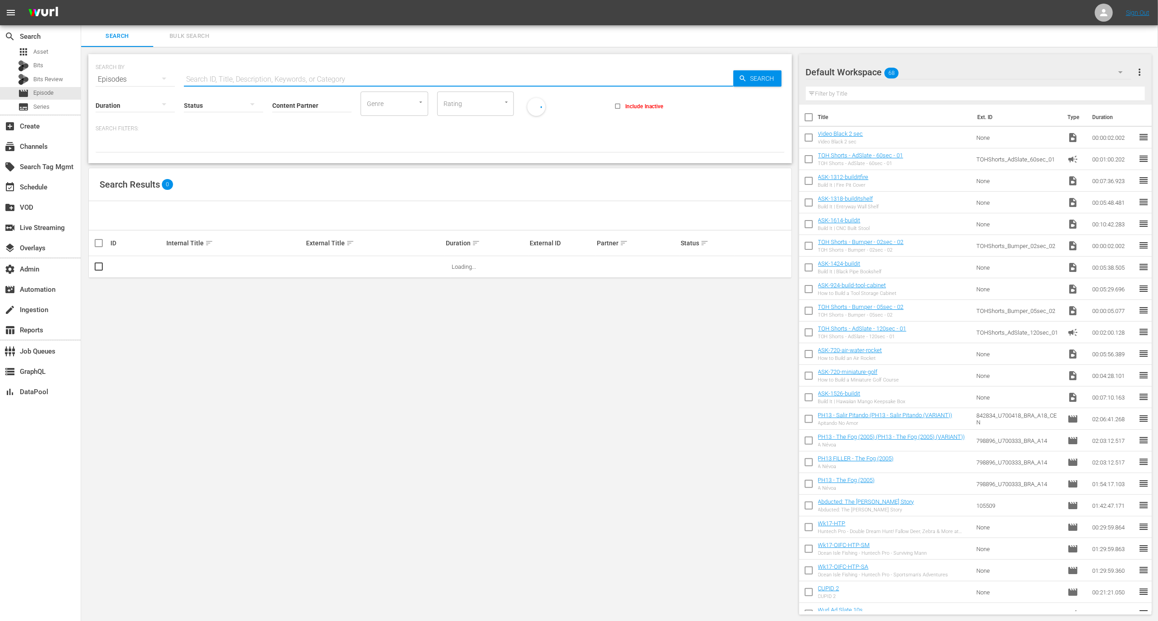
paste input "Terragonia"
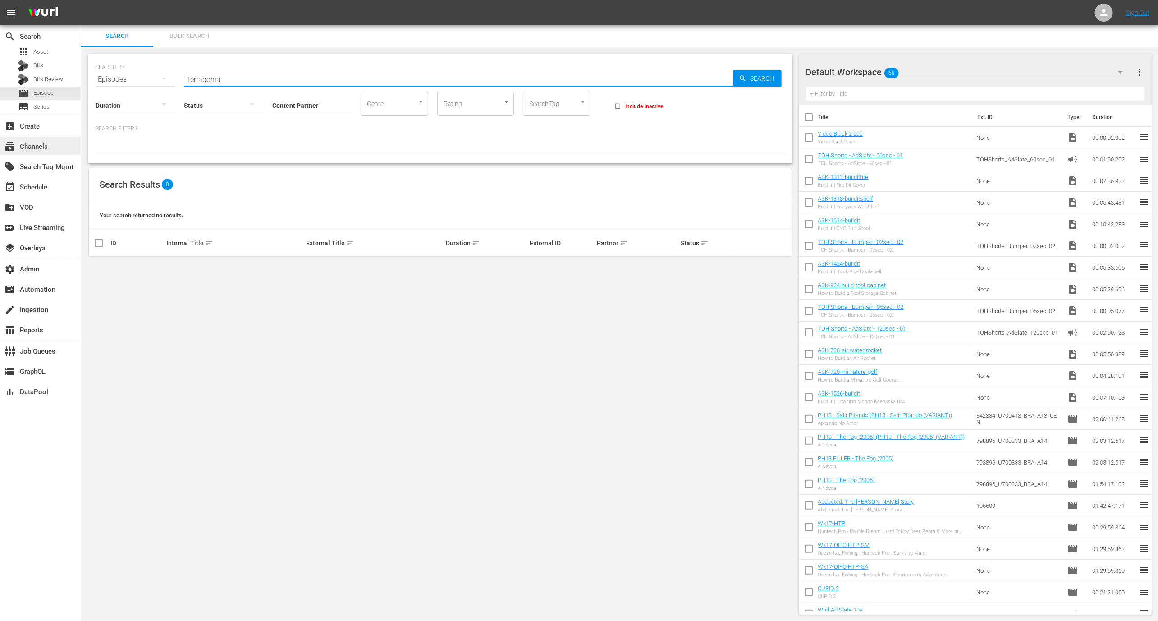
type input "Terragonia"
click at [32, 149] on div "subscriptions Channels" at bounding box center [25, 145] width 51 height 8
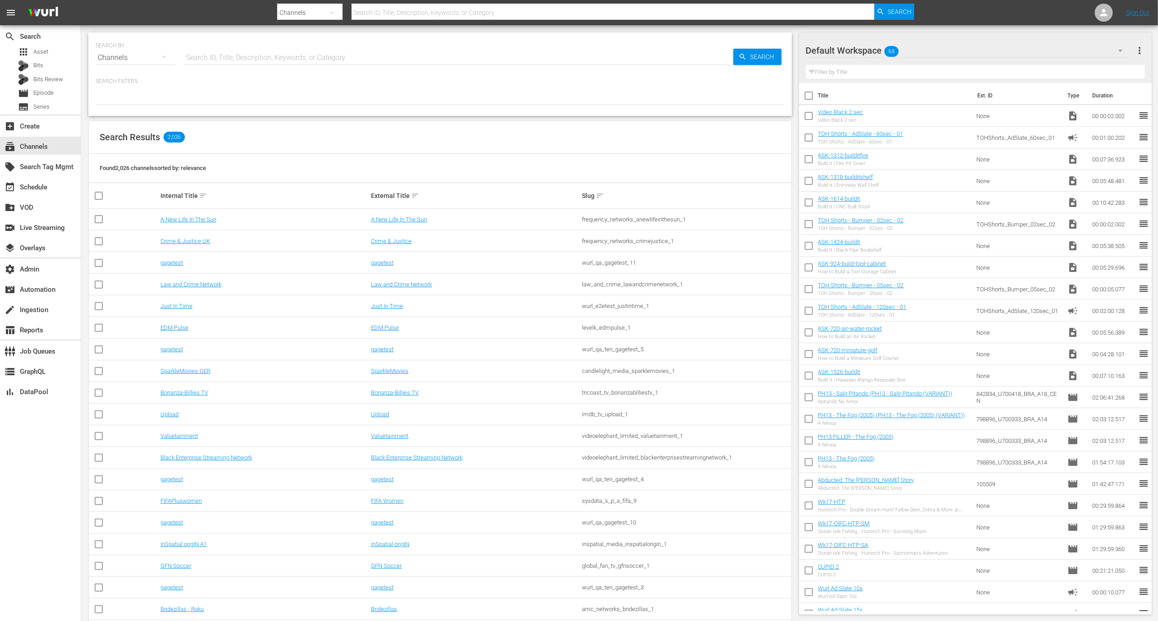
click at [220, 60] on input "text" at bounding box center [459, 58] width 550 height 22
paste input "Terragonia"
type input "Terragonia"
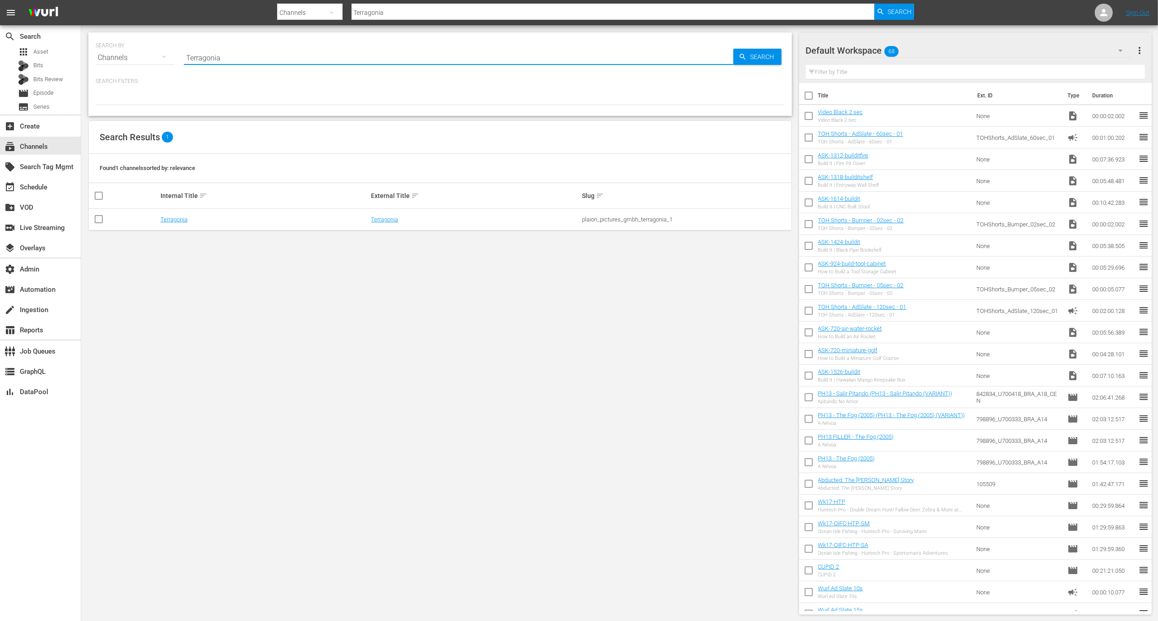
type input "Terragonia"
click at [189, 218] on div "Terragonia" at bounding box center [265, 219] width 208 height 7
click at [178, 217] on link "Terragonia" at bounding box center [174, 219] width 27 height 7
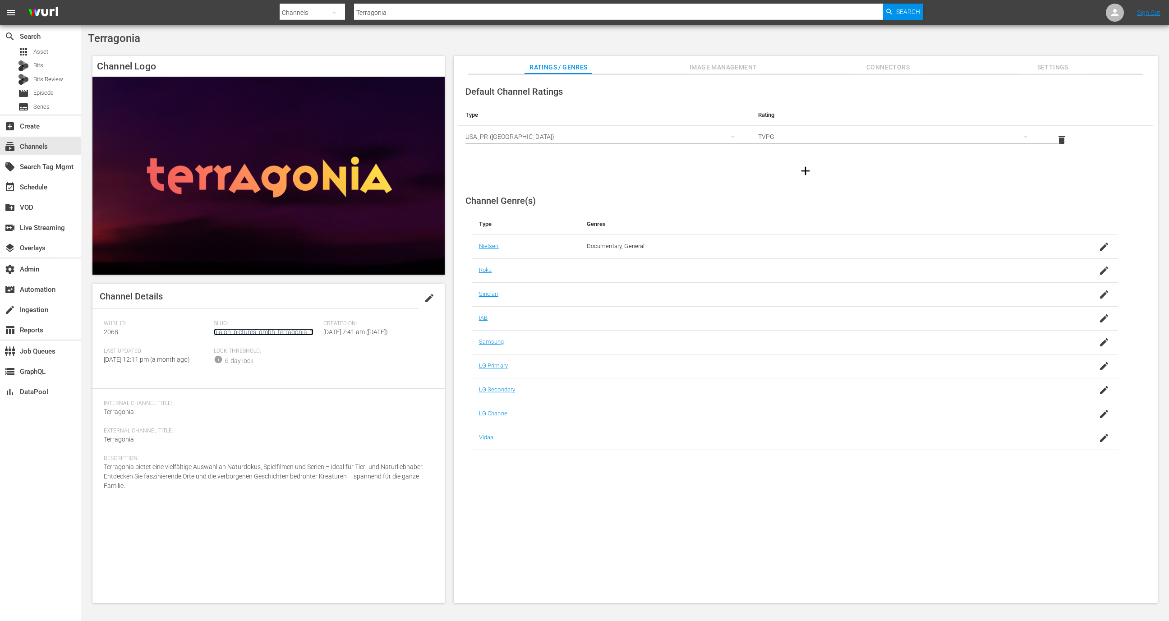
click at [261, 335] on link "plaion_pictures_gmbh_terragonia_1" at bounding box center [264, 331] width 100 height 7
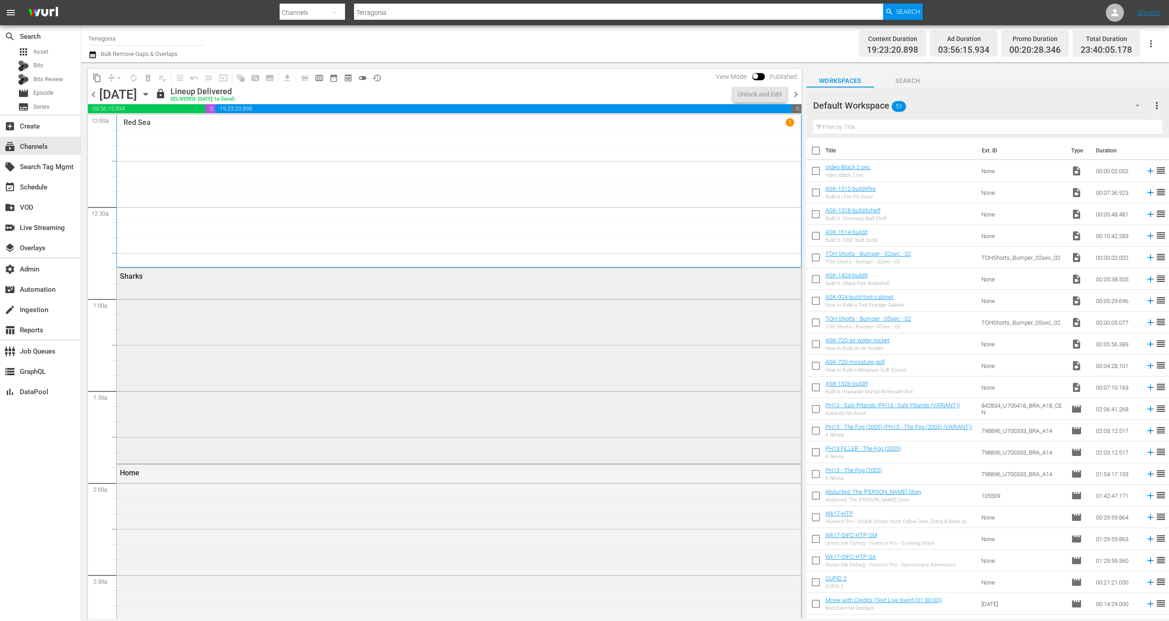
click at [185, 343] on div "Sharks" at bounding box center [459, 365] width 684 height 194
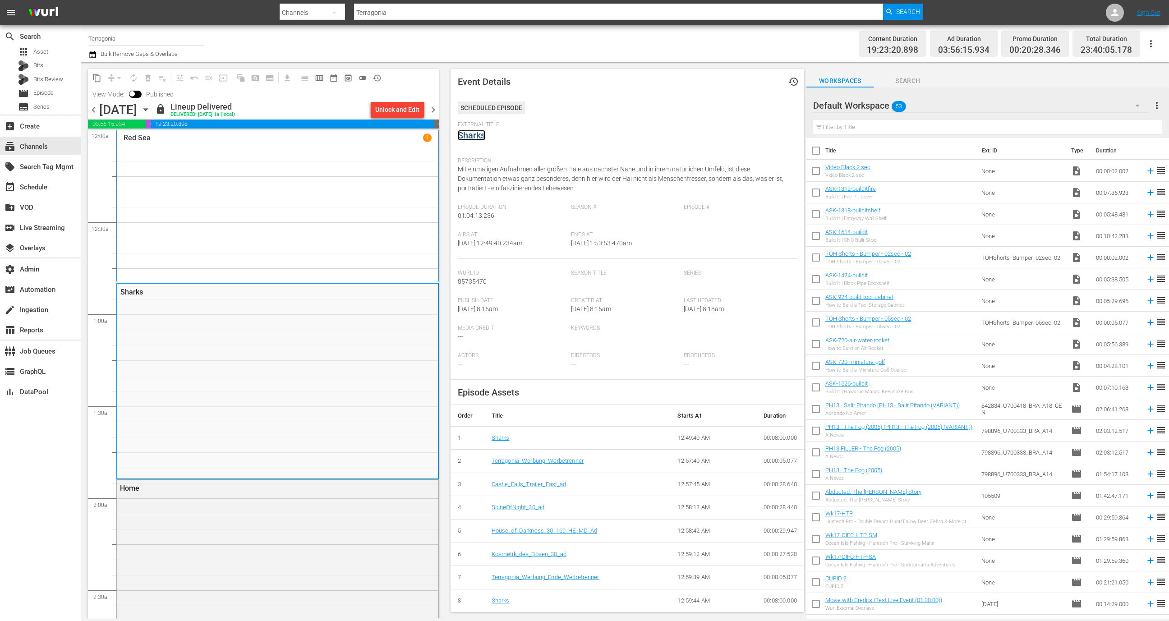
click at [476, 137] on link "Sharks" at bounding box center [472, 135] width 28 height 11
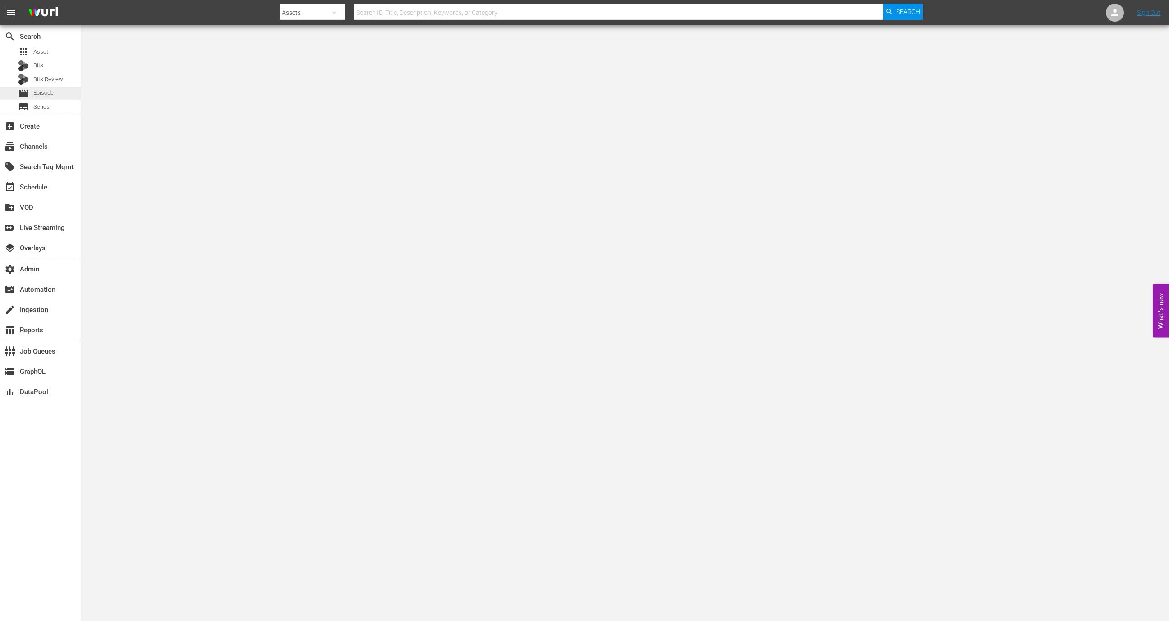
click at [55, 88] on div "movie Episode" at bounding box center [40, 93] width 81 height 13
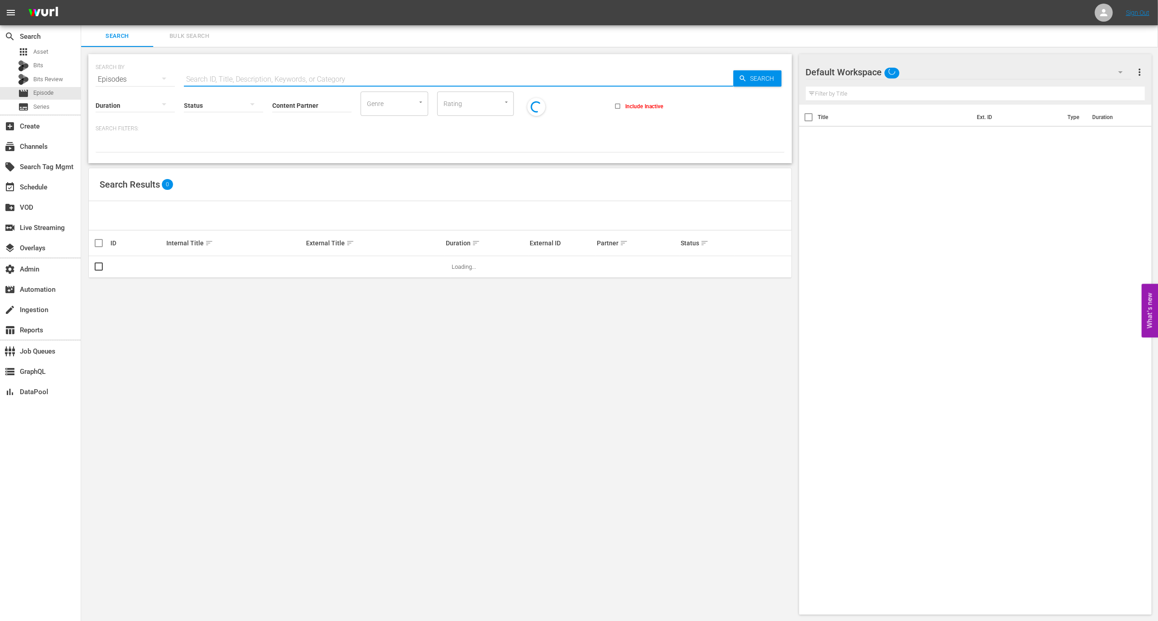
click at [201, 77] on input "text" at bounding box center [459, 80] width 550 height 22
paste input "84922864-28218493-6934863"
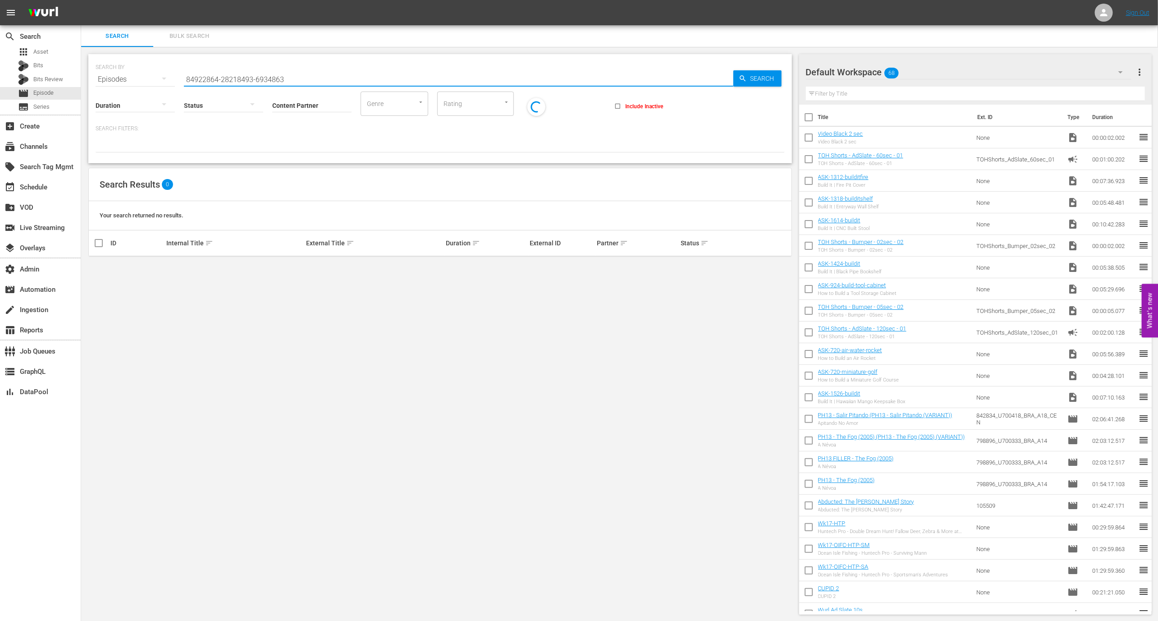
click at [219, 77] on input "84922864-28218493-6934863" at bounding box center [459, 80] width 550 height 22
type input "84922864"
click at [204, 266] on link "PH13 - Episodio 18" at bounding box center [190, 266] width 48 height 7
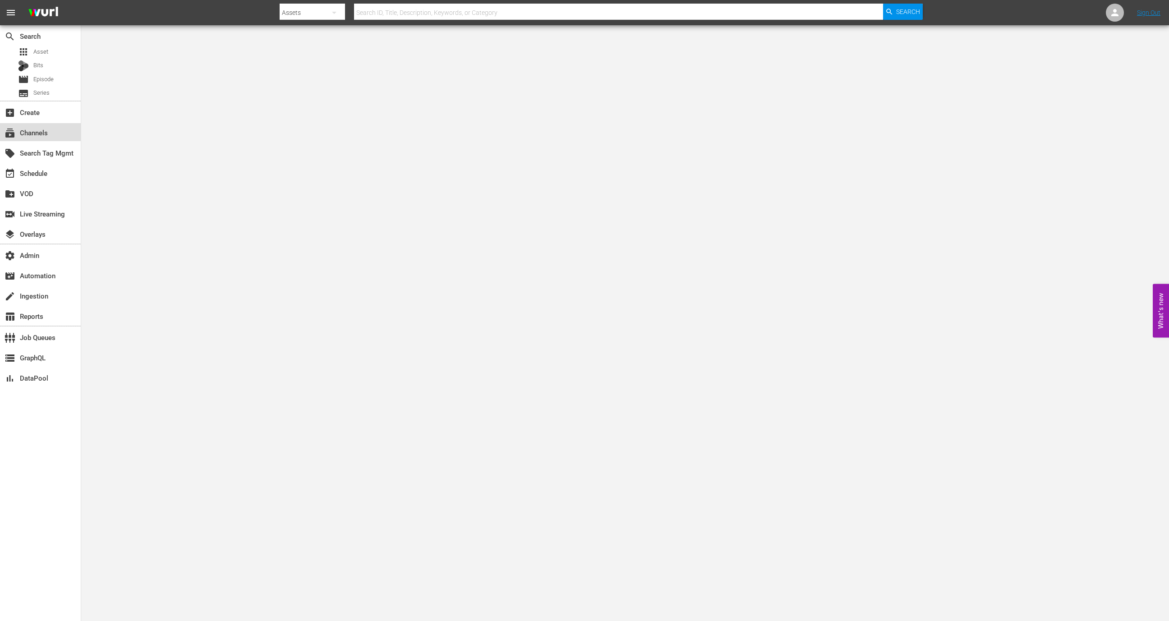
click at [56, 135] on div "subscriptions Channels" at bounding box center [40, 132] width 81 height 18
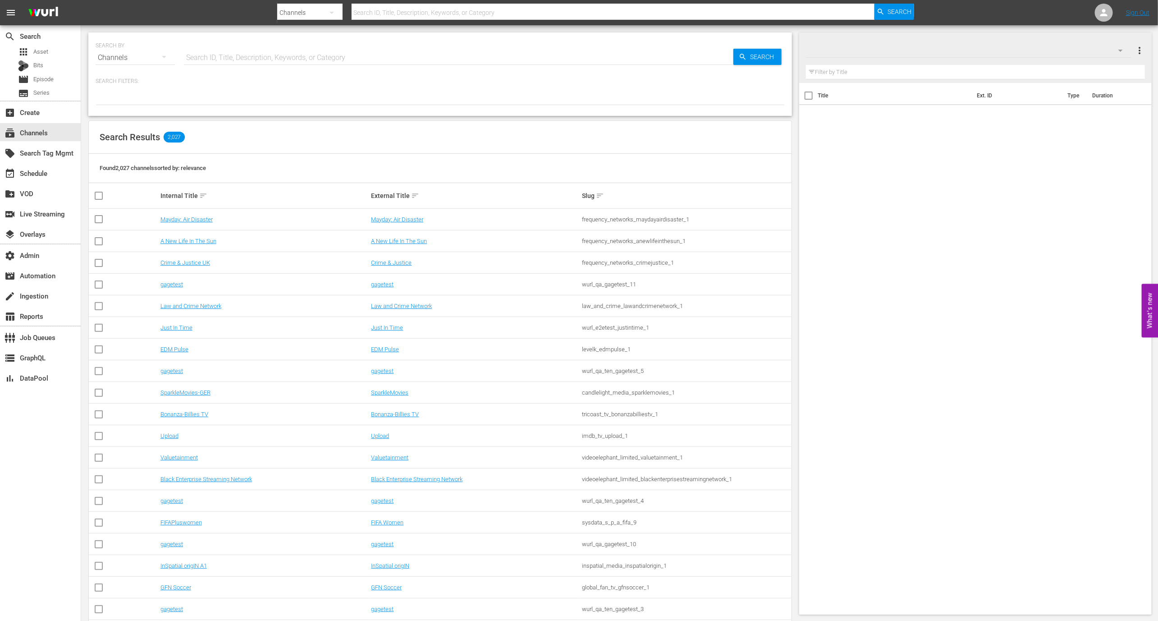
click at [207, 60] on input "text" at bounding box center [459, 58] width 550 height 22
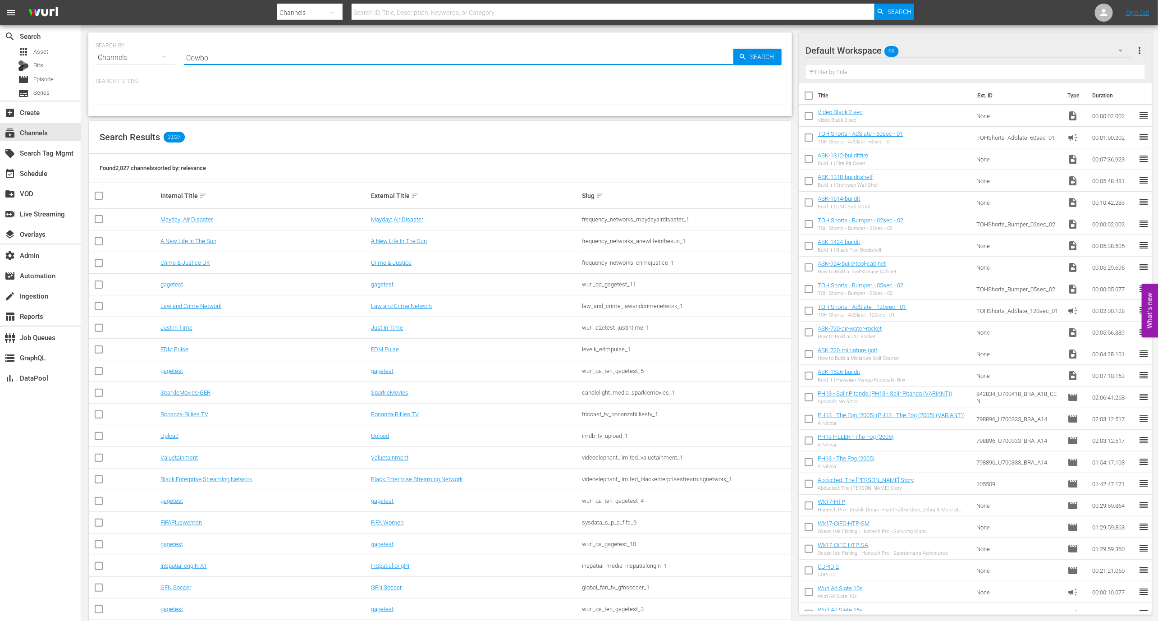
type input "Cowboy"
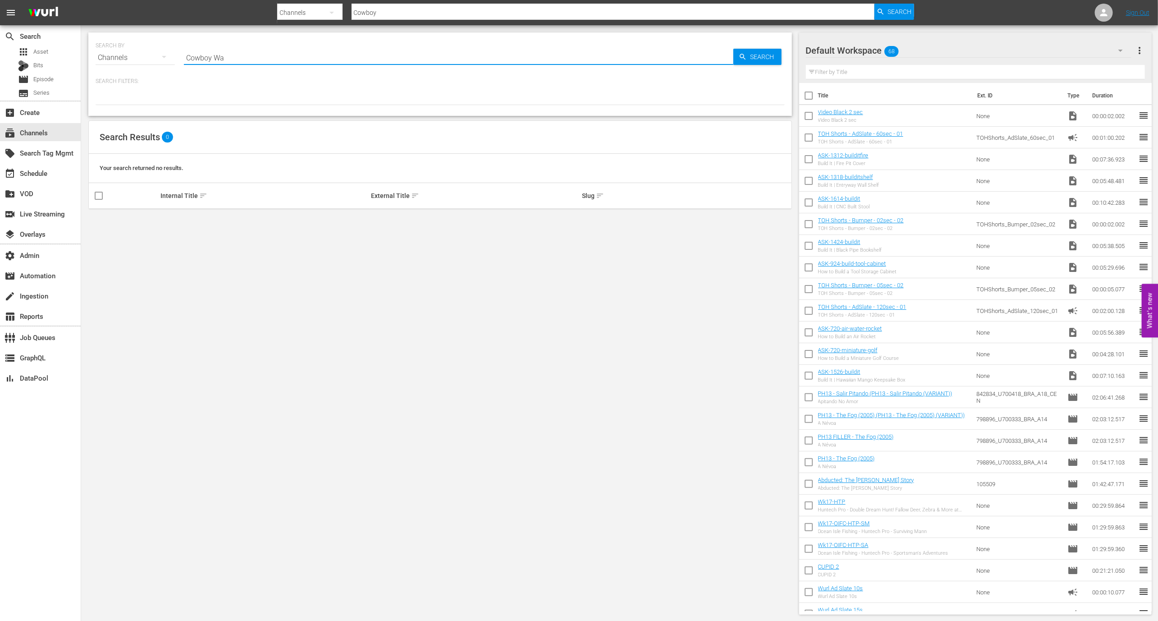
type input "Cowboy Way"
type input "Cowbo"
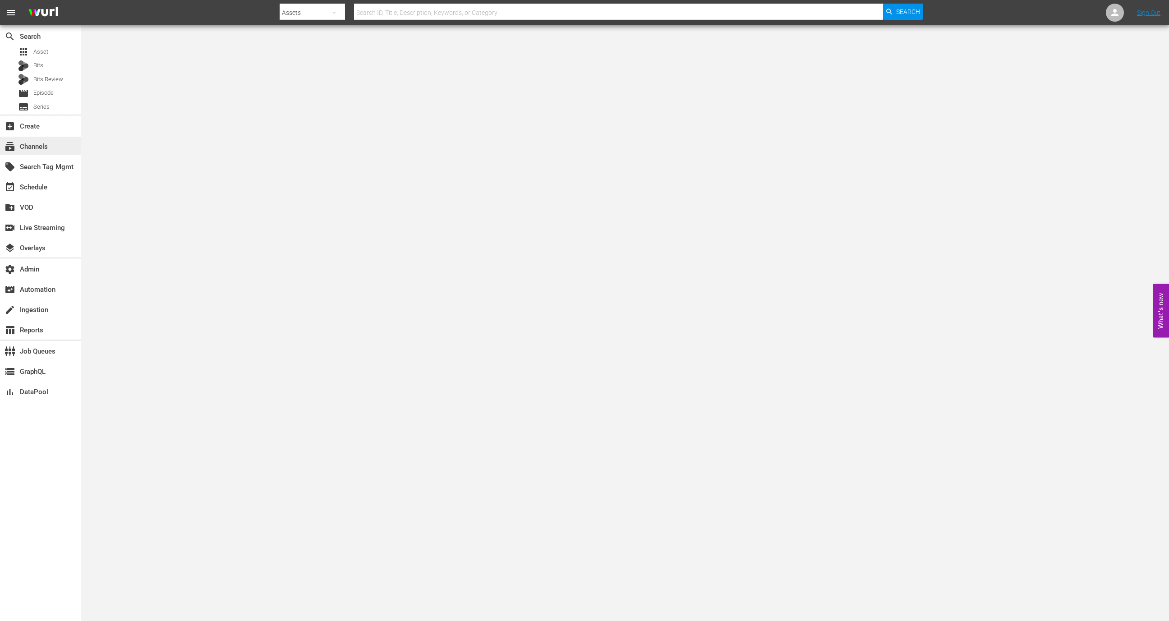
click at [50, 146] on div "subscriptions Channels" at bounding box center [25, 145] width 51 height 8
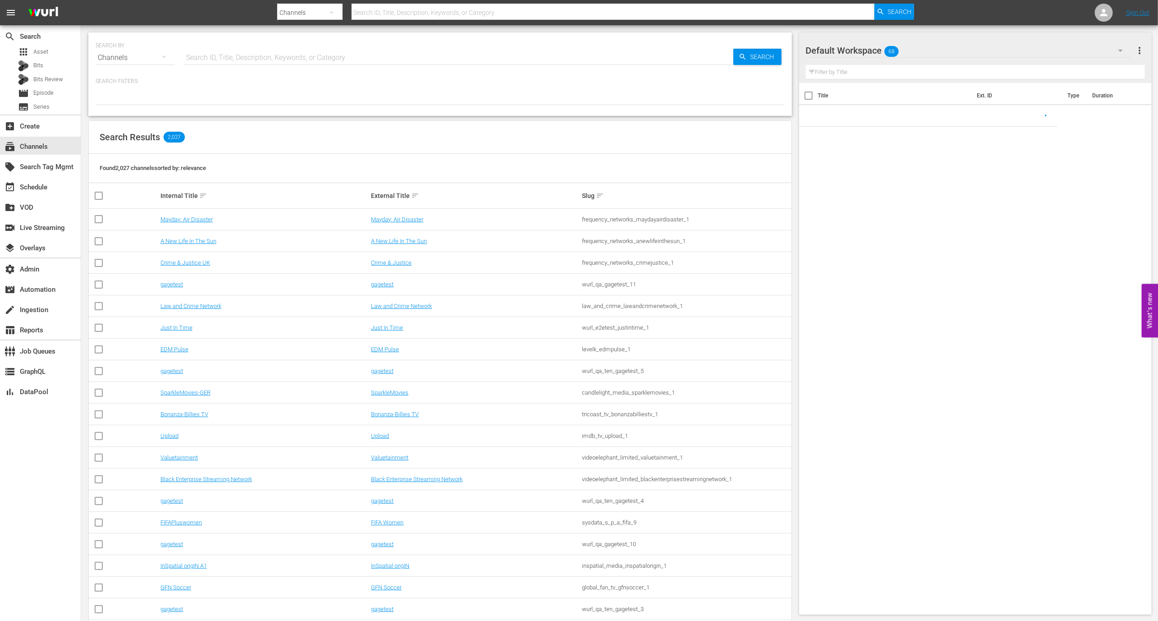
click at [183, 41] on div "SEARCH BY Search By Channels Search ID, Title, Description, Keywords, or Catego…" at bounding box center [440, 52] width 689 height 32
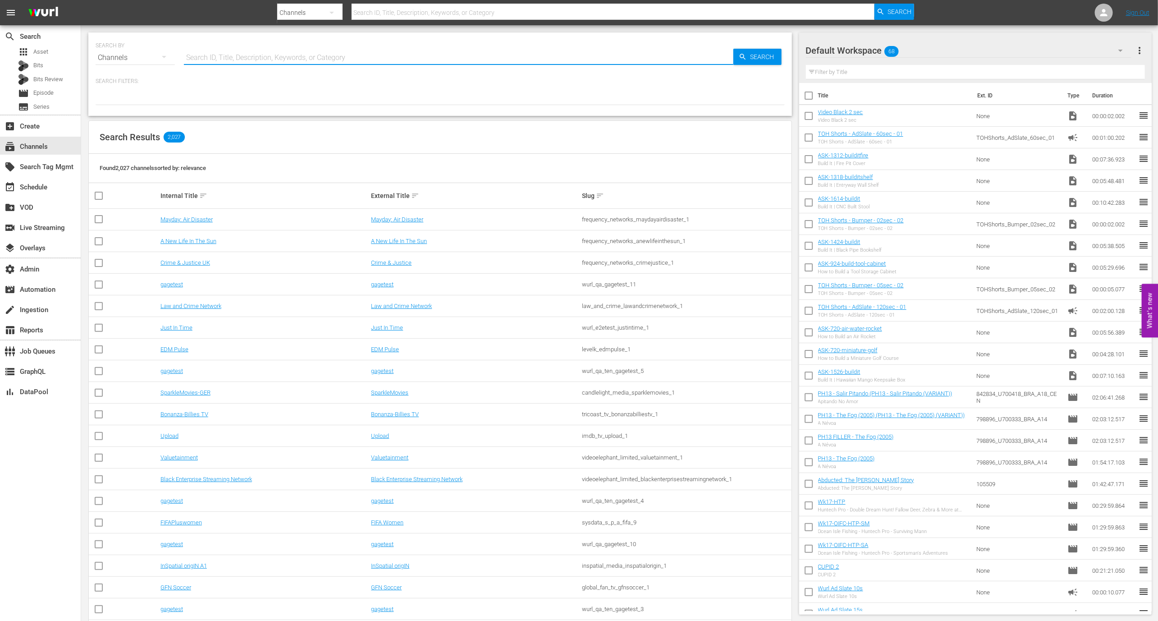
click at [207, 62] on input "text" at bounding box center [459, 58] width 550 height 22
type input "shark tank"
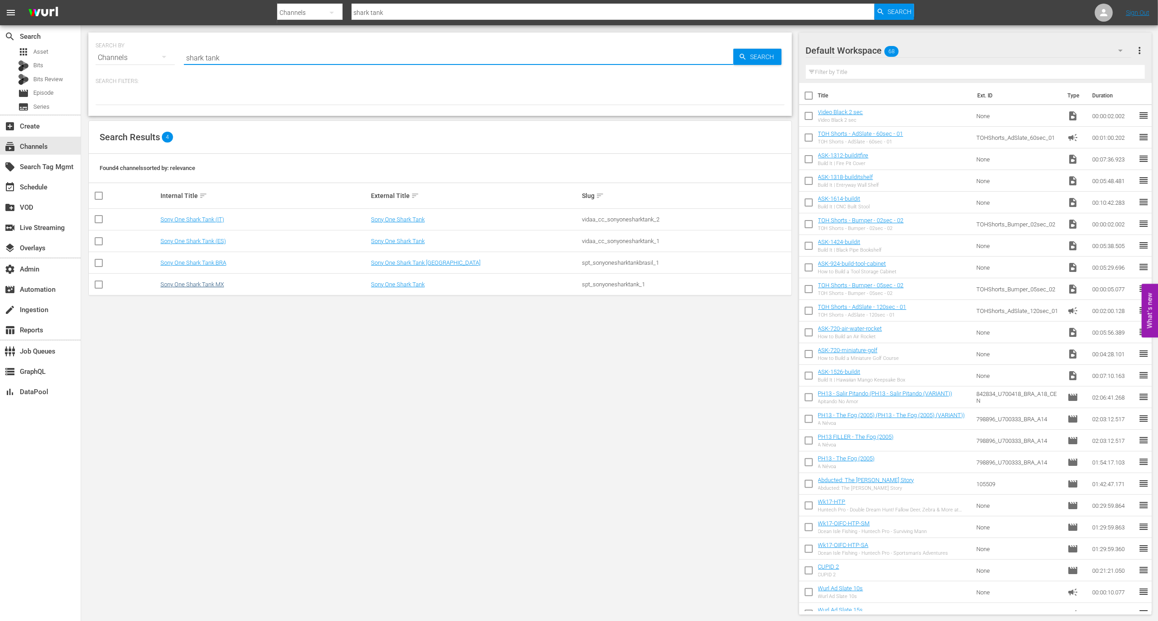
type input "shark tank"
click at [197, 285] on link "Sony One Shark Tank MX" at bounding box center [193, 284] width 64 height 7
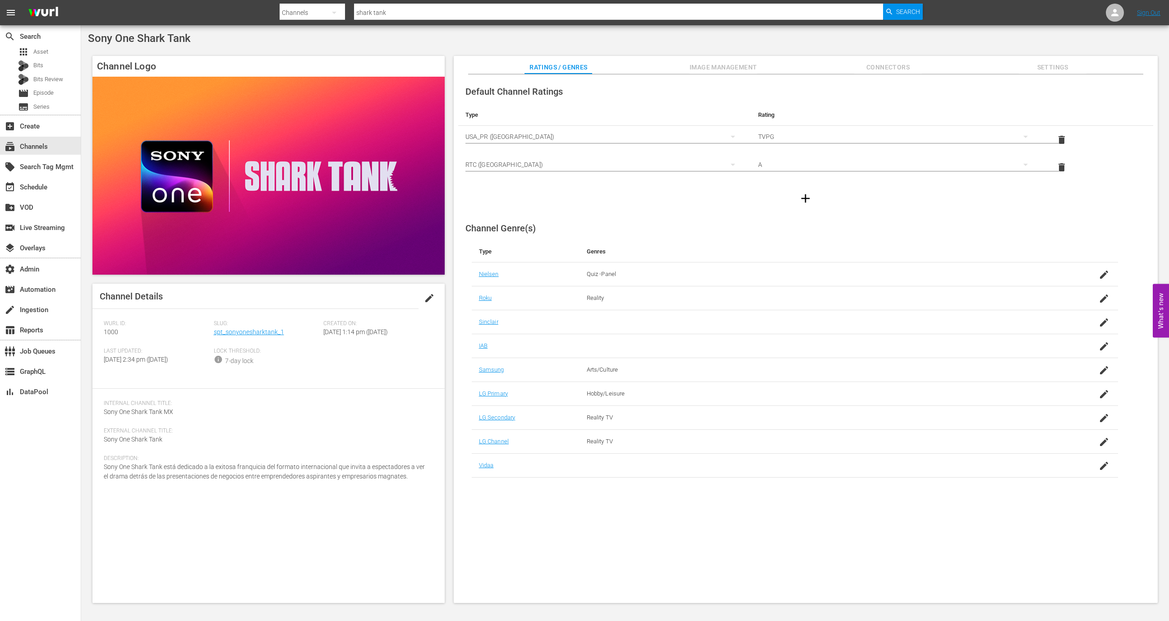
click at [259, 336] on div "Slug: spt_sonyonesharktank_1" at bounding box center [269, 334] width 110 height 28
click at [260, 333] on link "spt_sonyonesharktank_1" at bounding box center [249, 331] width 70 height 7
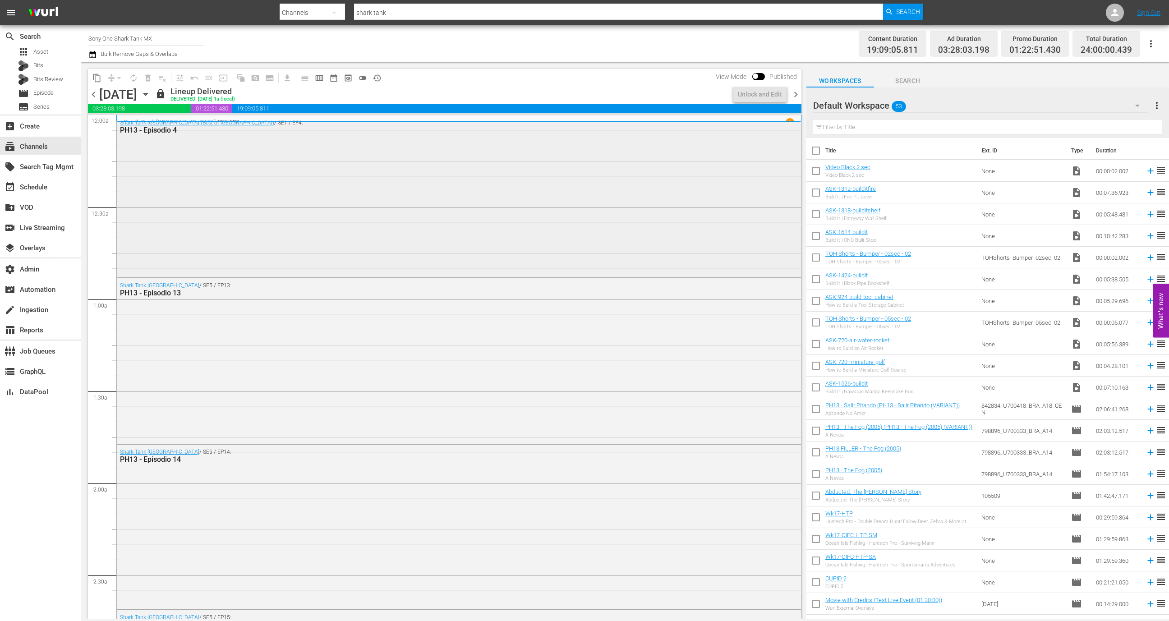
click at [287, 235] on div "Shark Tank [GEOGRAPHIC_DATA] (Best of Mexico) / SE1 / EP4: PH13 - Episodio 4" at bounding box center [459, 195] width 684 height 160
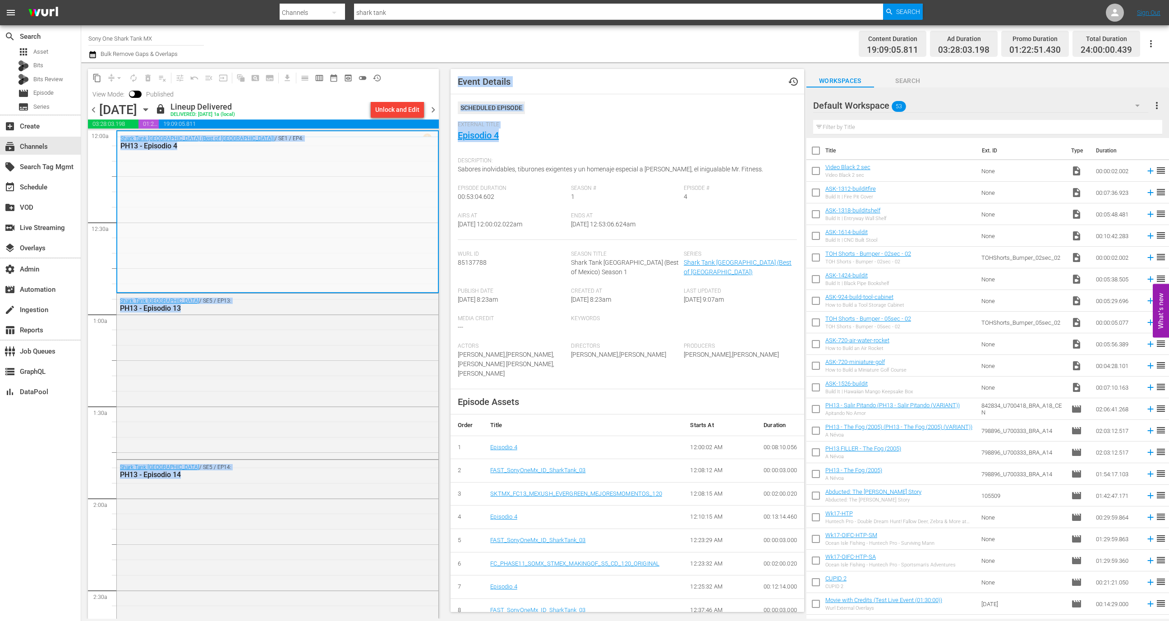
drag, startPoint x: 527, startPoint y: 138, endPoint x: 437, endPoint y: 133, distance: 89.8
click at [437, 133] on div "content_copy compress arrow_drop_down autorenew_outlined delete_forever_outline…" at bounding box center [625, 340] width 1088 height 556
click at [520, 143] on div "External Title Episodio 4" at bounding box center [627, 137] width 339 height 32
drag, startPoint x: 520, startPoint y: 141, endPoint x: 459, endPoint y: 117, distance: 65.0
click at [459, 117] on div "Scheduled Episode External Title Episodio 4 Description: Sabores inolvidables, …" at bounding box center [627, 245] width 339 height 288
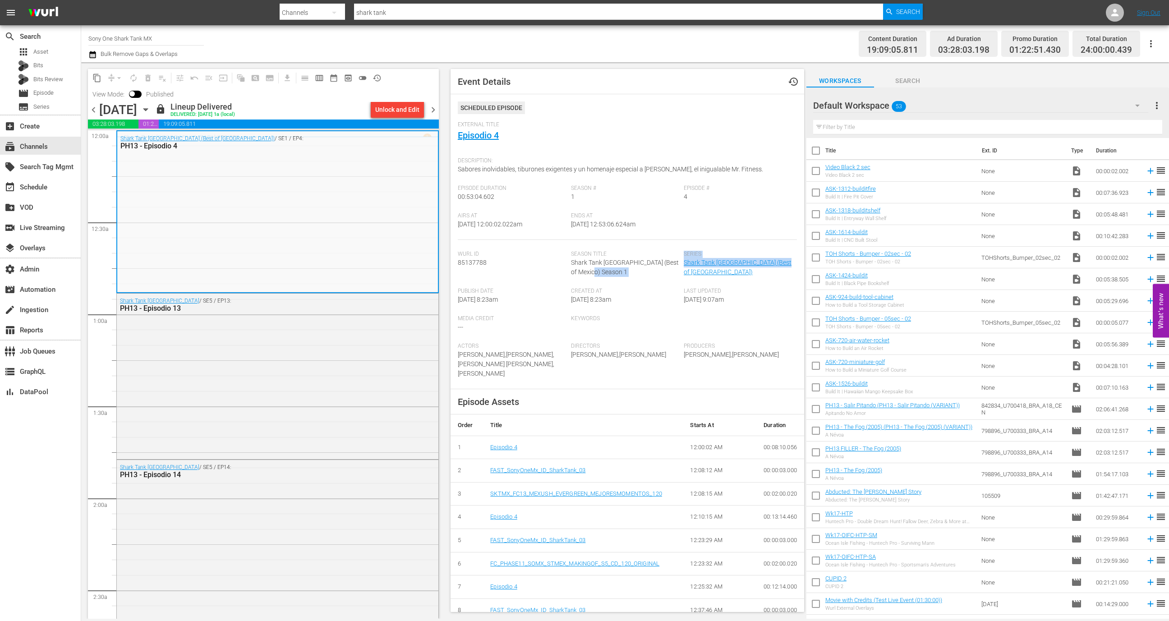
drag, startPoint x: 784, startPoint y: 261, endPoint x: 662, endPoint y: 271, distance: 121.7
click at [662, 271] on div "Wurl Id 85137788 Season Title Shark Tank Mexico (Best of Mexico) Season 1 Serie…" at bounding box center [627, 269] width 339 height 37
click at [662, 271] on div "Season Title Shark Tank Mexico (Best of Mexico) Season 1" at bounding box center [627, 269] width 113 height 37
drag, startPoint x: 583, startPoint y: 198, endPoint x: 565, endPoint y: 187, distance: 21.1
click at [565, 187] on div "Episode Duration 00:53:04.602 Season # 1 Episode # 4" at bounding box center [627, 199] width 339 height 28
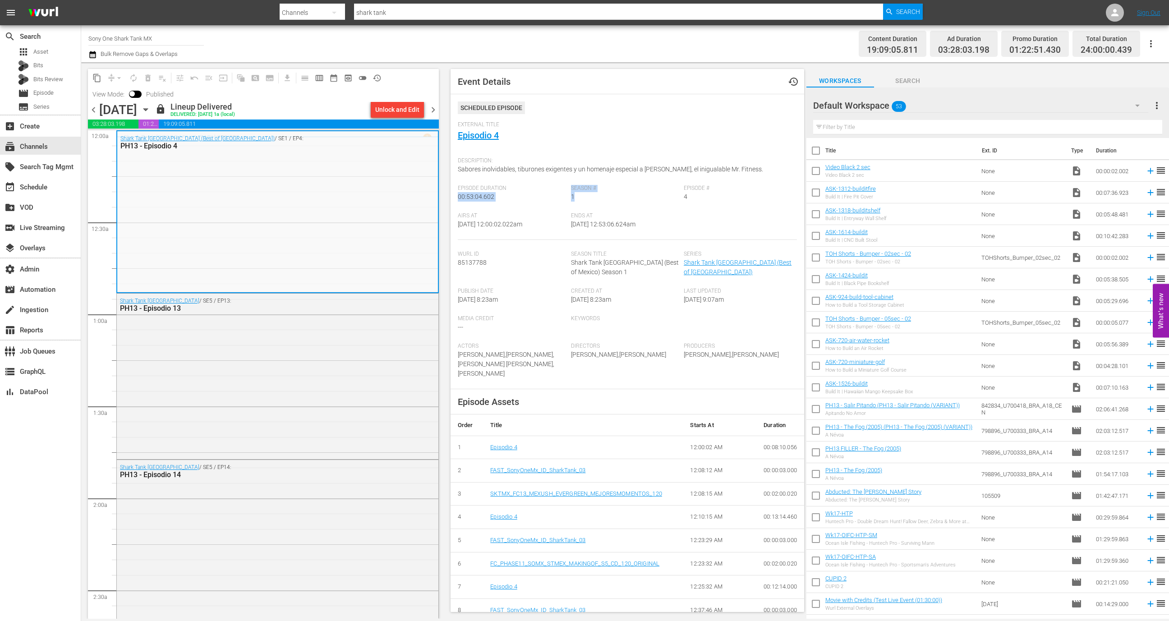
click at [643, 205] on div "Season # 1" at bounding box center [627, 199] width 113 height 28
drag, startPoint x: 582, startPoint y: 193, endPoint x: 561, endPoint y: 182, distance: 23.0
click at [562, 182] on div "Scheduled Episode External Title Episodio 4 Description: Sabores inolvidables, …" at bounding box center [627, 245] width 339 height 288
drag, startPoint x: 561, startPoint y: 182, endPoint x: 566, endPoint y: 183, distance: 4.5
click at [566, 183] on div "Description: Sabores inolvidables, tiburones exigentes y un homenaje especial a…" at bounding box center [627, 169] width 339 height 32
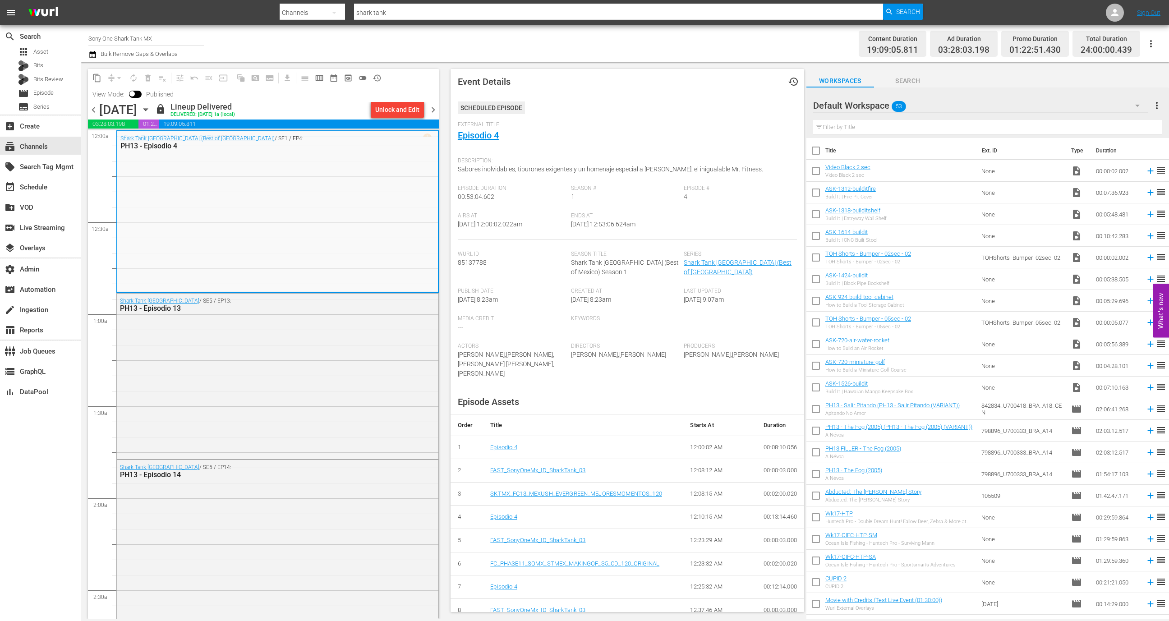
drag, startPoint x: 566, startPoint y: 183, endPoint x: 570, endPoint y: 183, distance: 4.5
click at [570, 183] on div "Description: Sabores inolvidables, tiburones exigentes y un homenaje especial a…" at bounding box center [627, 169] width 339 height 32
drag, startPoint x: 694, startPoint y: 198, endPoint x: 676, endPoint y: 186, distance: 21.8
click at [684, 187] on div "Episode # 4" at bounding box center [740, 199] width 113 height 28
click at [309, 358] on div "Shark Tank México / SE5 / EP13: PH13 - Episodio 13" at bounding box center [277, 376] width 321 height 164
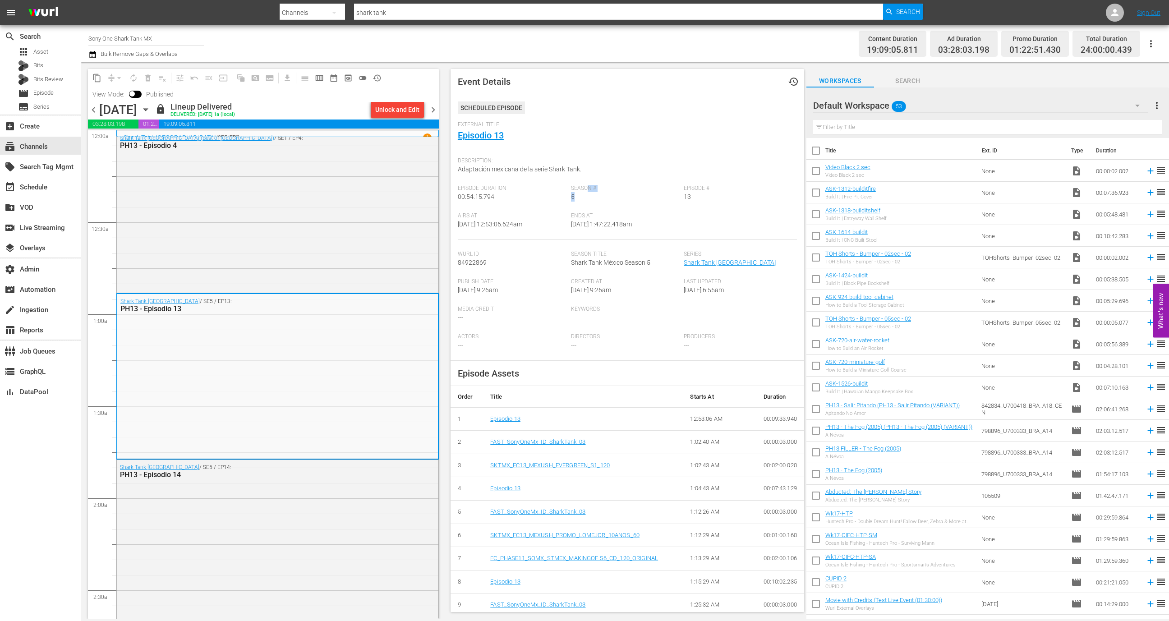
drag, startPoint x: 585, startPoint y: 192, endPoint x: 706, endPoint y: 194, distance: 120.9
click at [701, 194] on div "Episode Duration 00:54:15.794 Season # 5 Episode # 13" at bounding box center [627, 199] width 339 height 28
click at [705, 197] on div "Episode # 13" at bounding box center [740, 199] width 113 height 28
drag, startPoint x: 707, startPoint y: 200, endPoint x: 556, endPoint y: 184, distance: 151.5
click at [556, 184] on div "Scheduled Episode External Title Episodio 13 Description: Adaptación mexicana d…" at bounding box center [627, 230] width 339 height 259
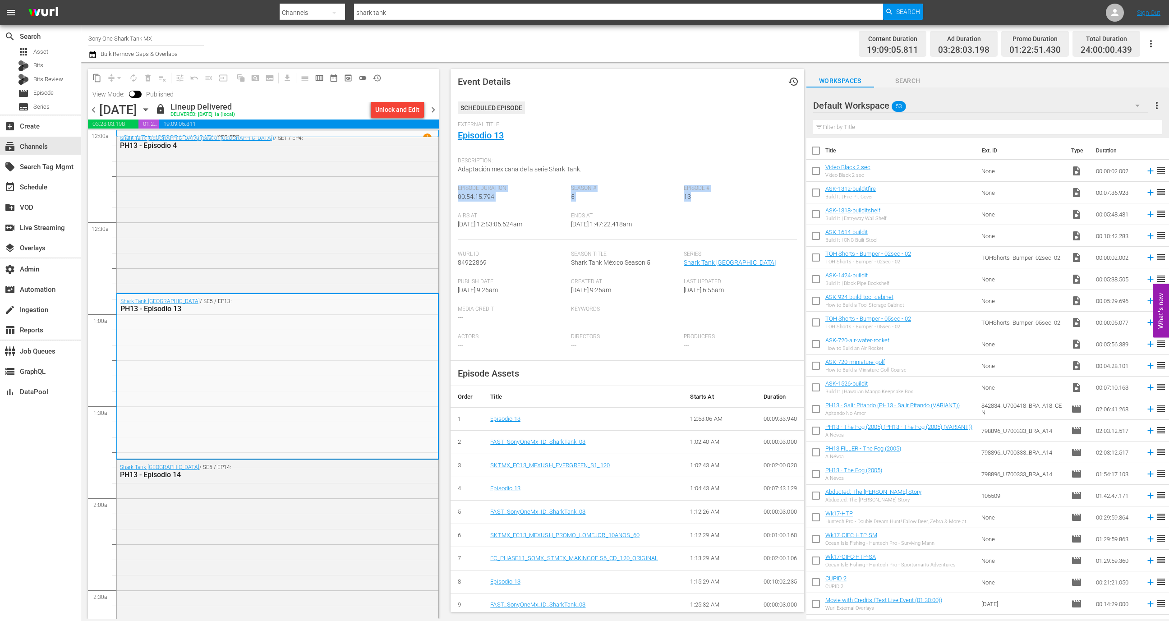
click at [612, 194] on div "Season # 5" at bounding box center [627, 199] width 113 height 28
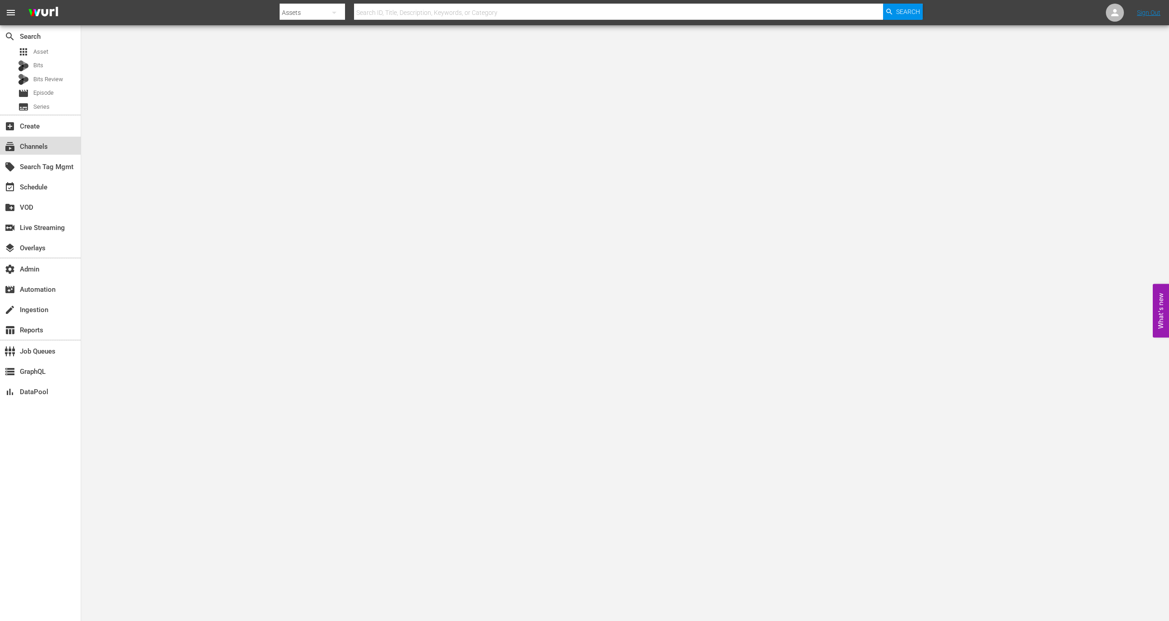
click at [67, 147] on div "subscriptions Channels" at bounding box center [40, 146] width 81 height 18
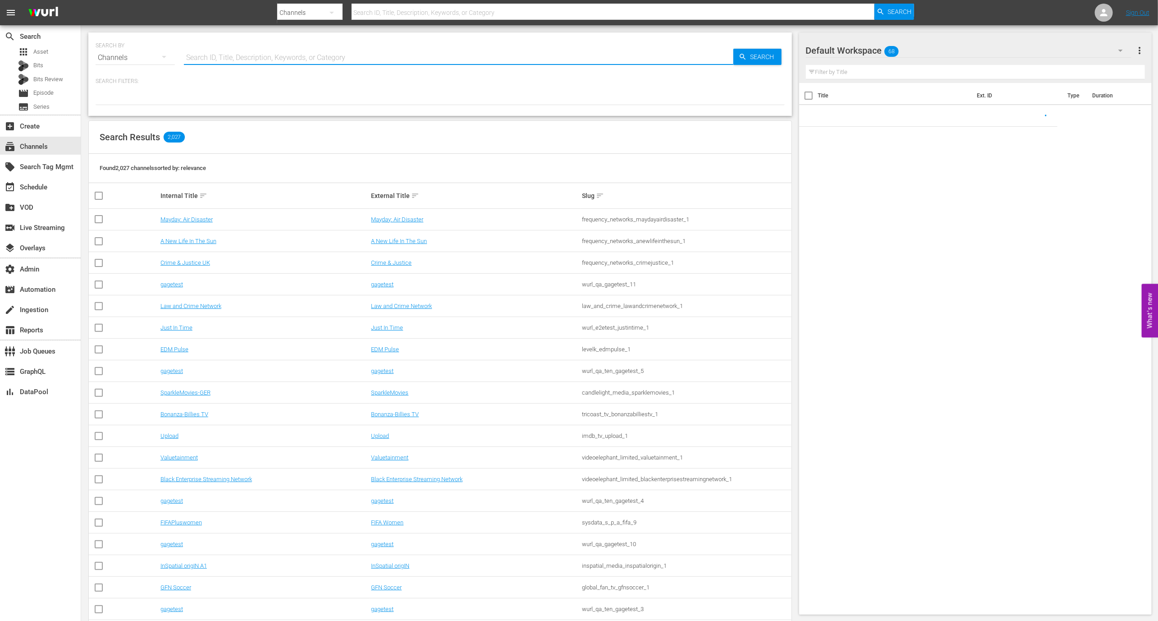
click at [239, 68] on input "text" at bounding box center [459, 58] width 550 height 22
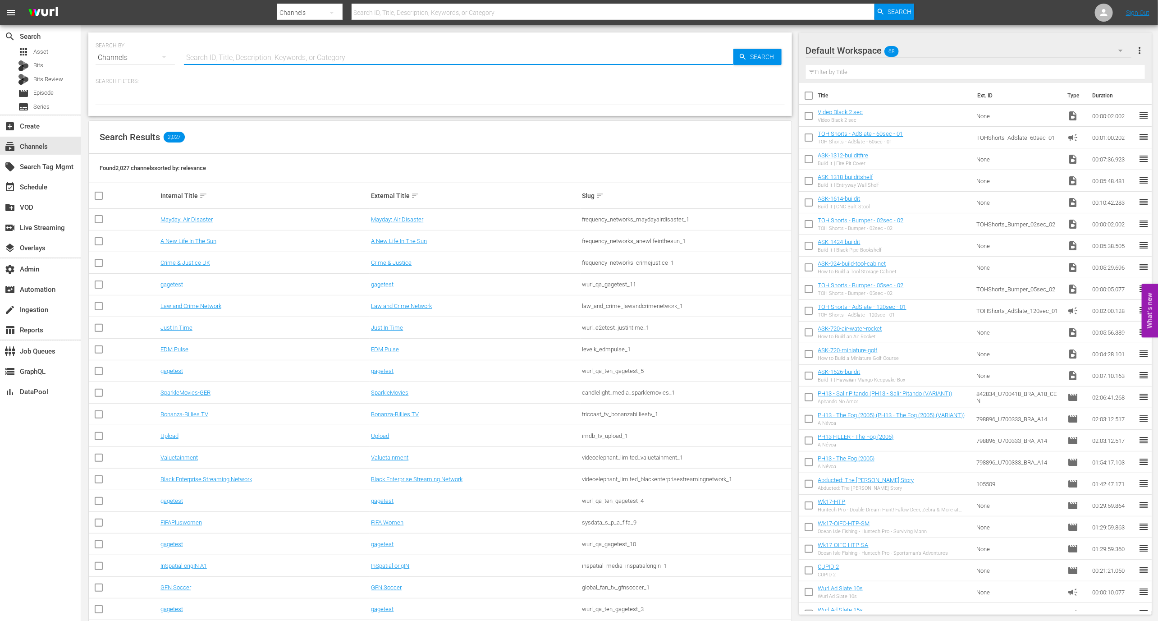
paste input "Western Bound by INSP"
type input "Western Bound by INSP"
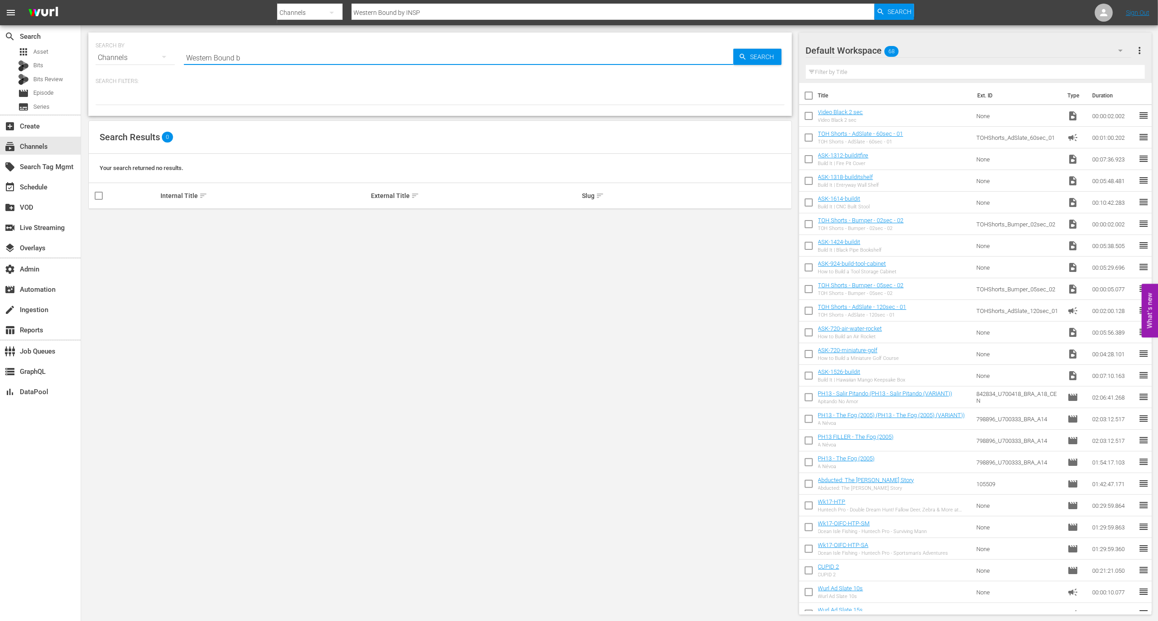
type input "Western Bound"
type input "Western"
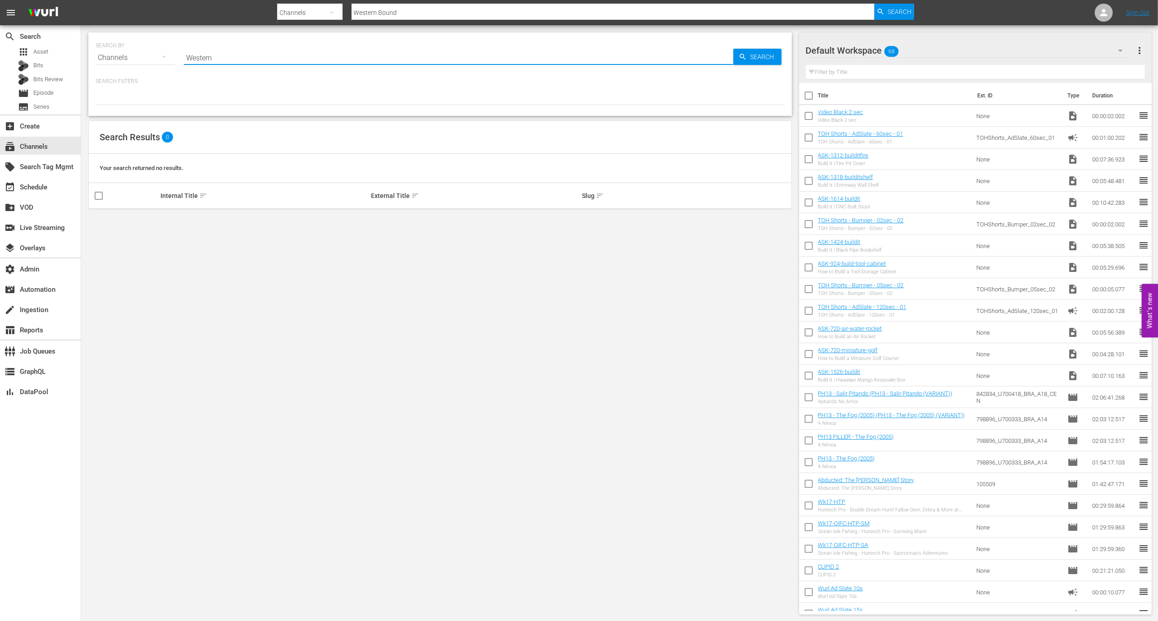
type input "Western"
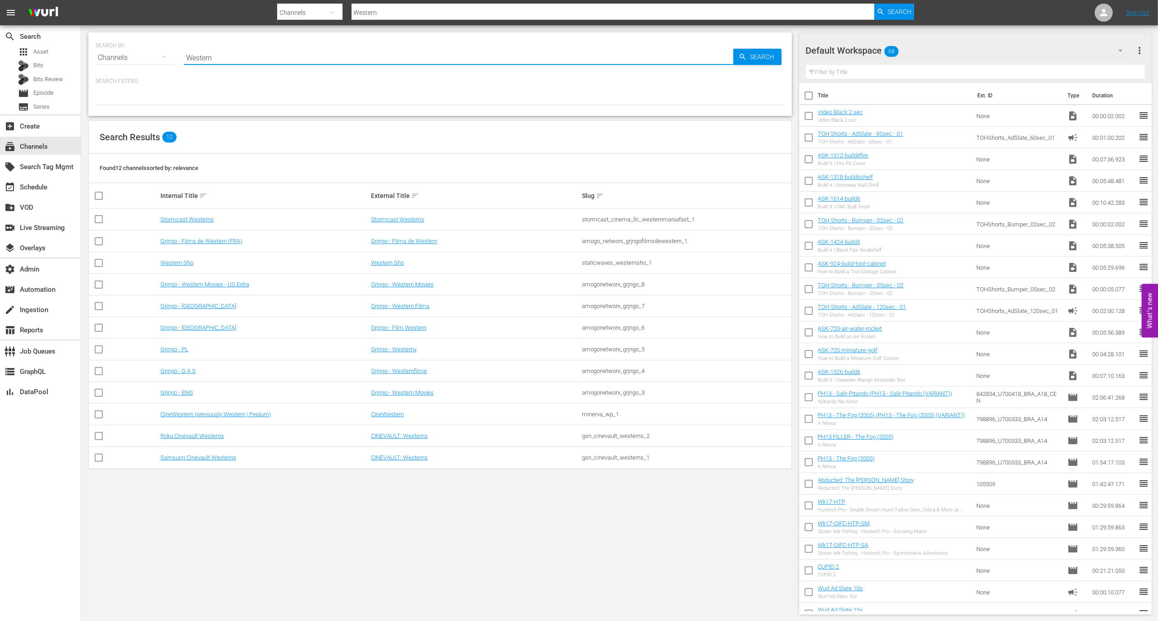
type input "Western"
